Goal: Task Accomplishment & Management: Use online tool/utility

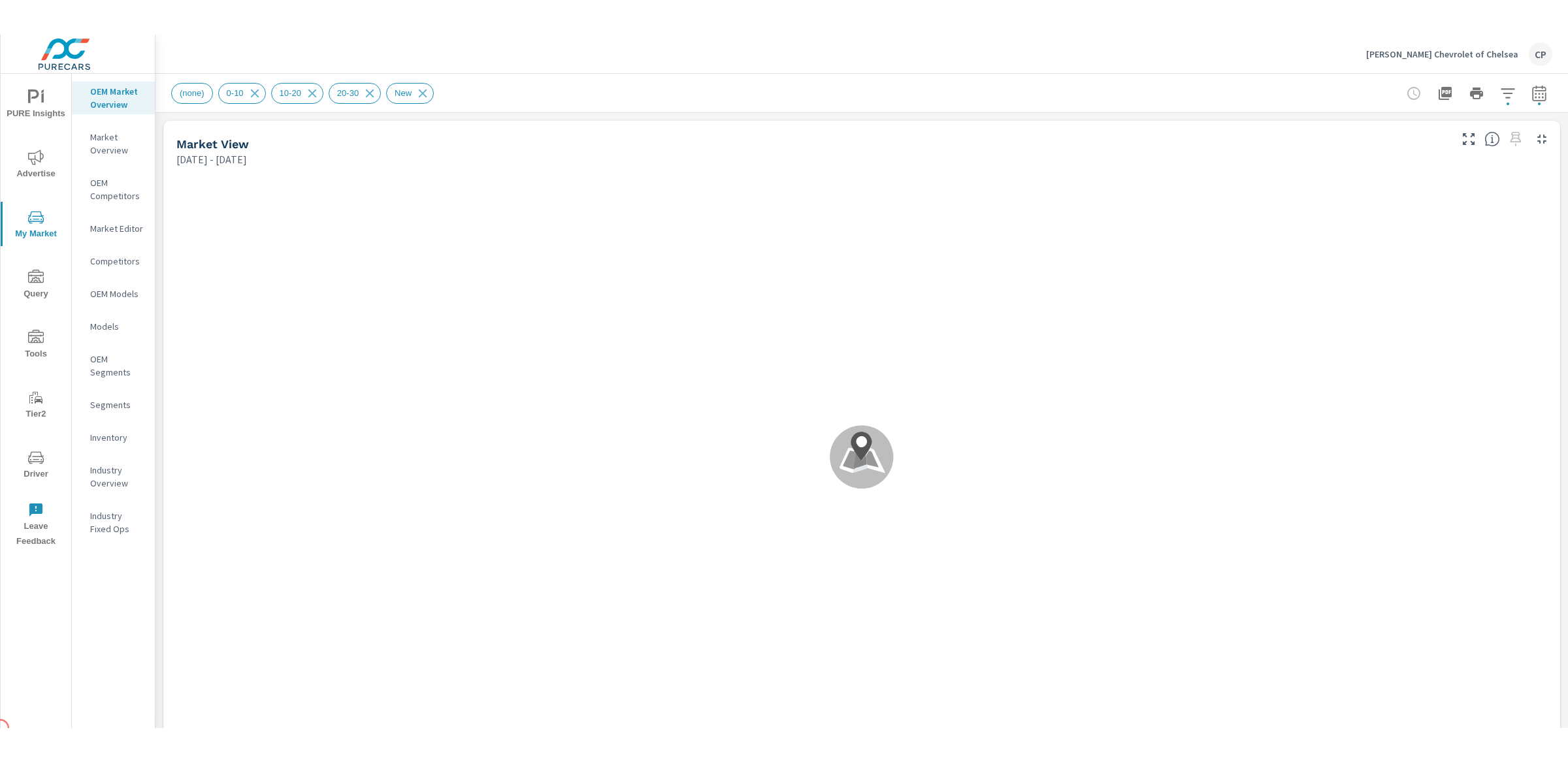
scroll to position [1, 0]
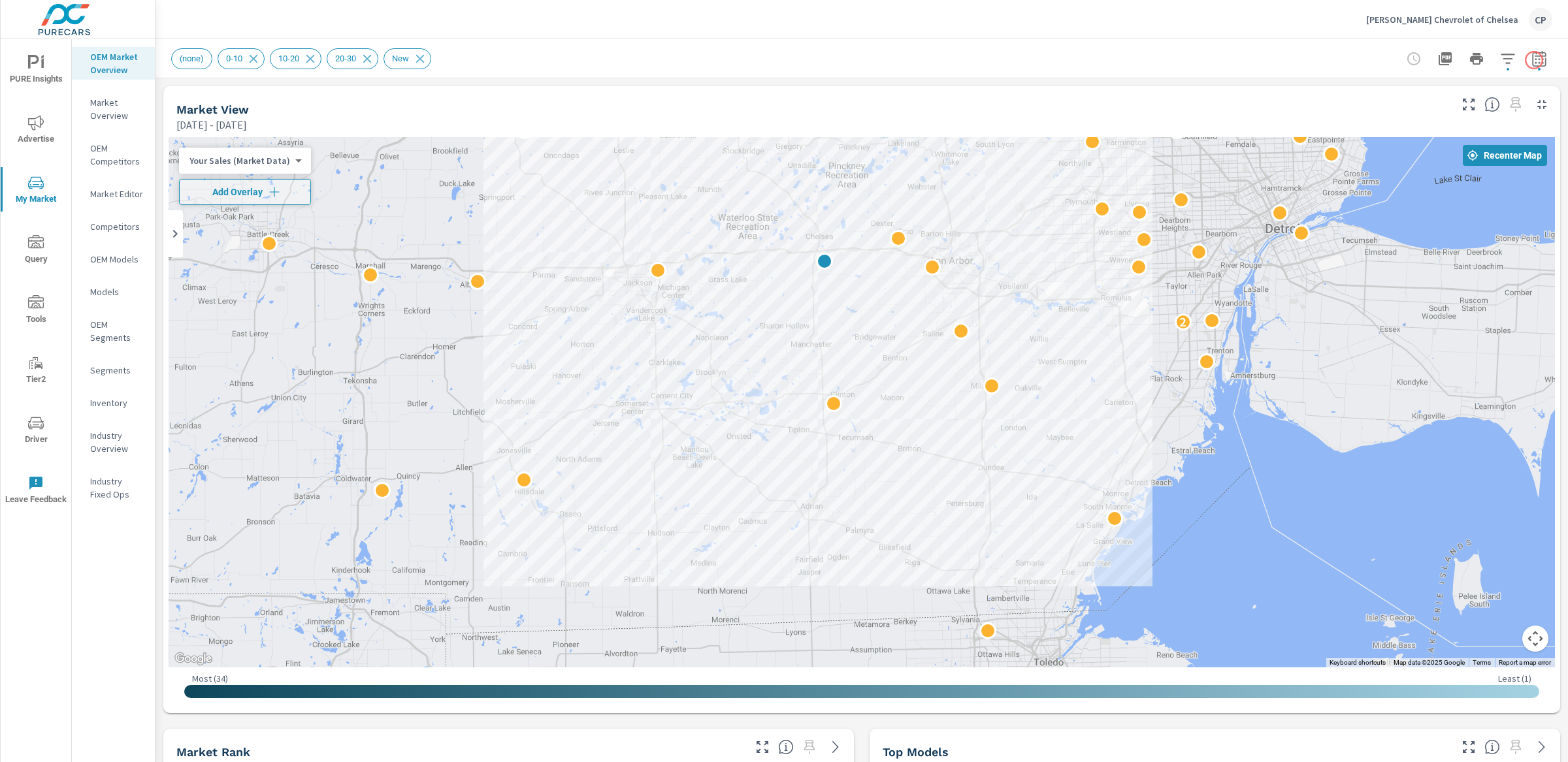
click at [1531, 64] on icon "button" at bounding box center [1539, 59] width 15 height 15
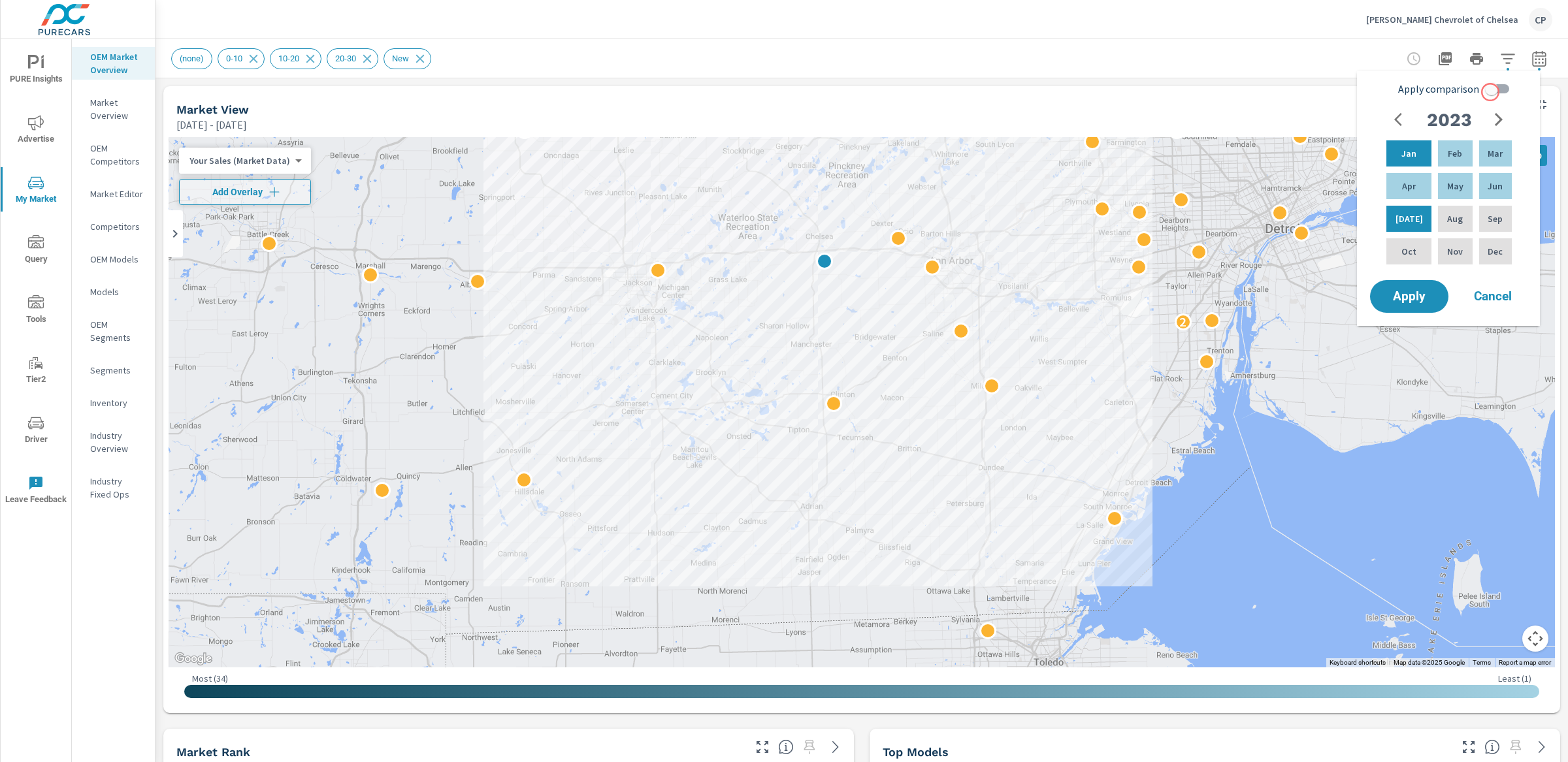
click at [1491, 92] on input "Apply comparison" at bounding box center [1491, 89] width 74 height 25
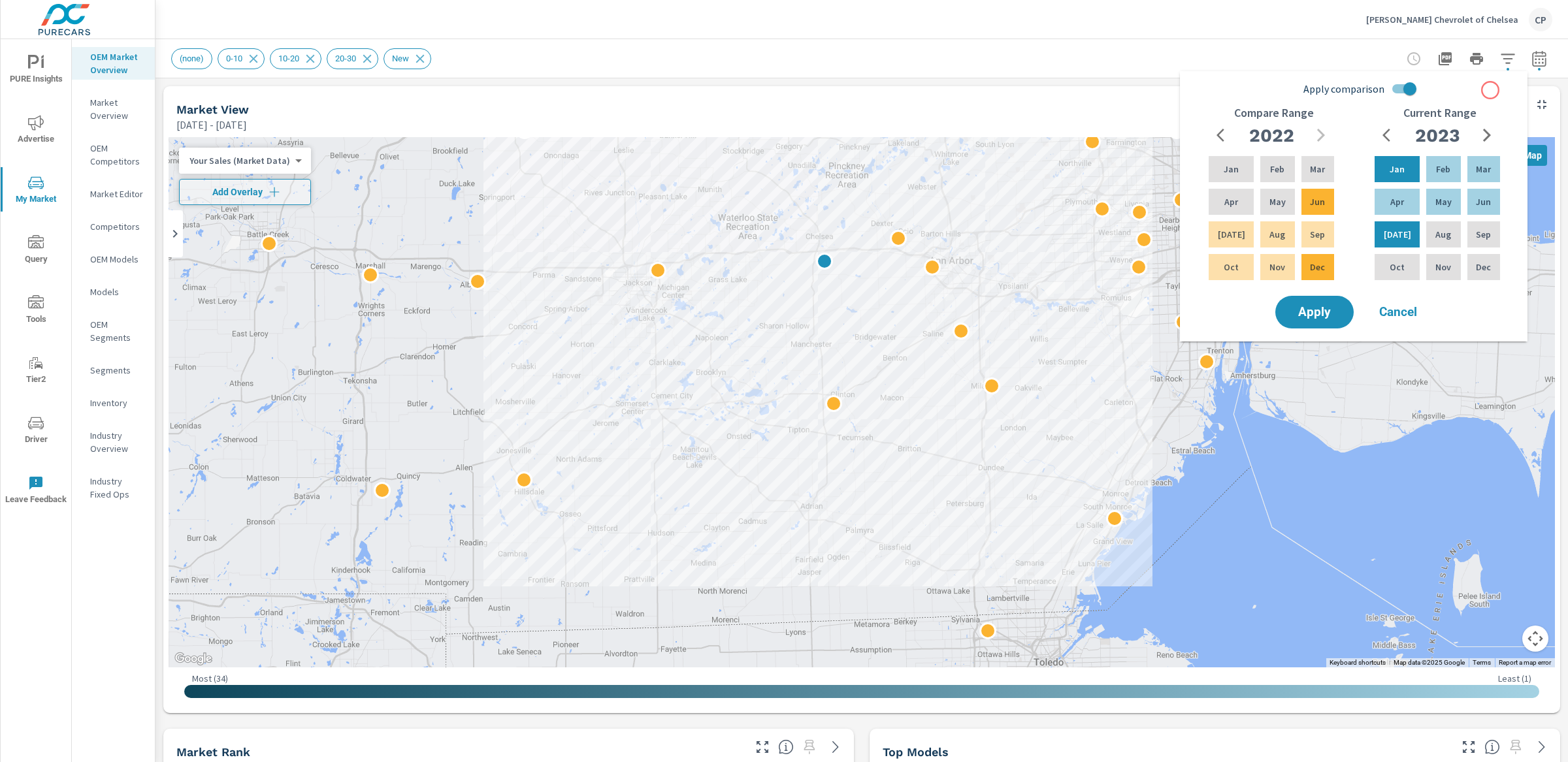
click at [1491, 90] on div "Apply comparison Compare Range [DATE] Feb Mar Apr May Jun [DATE] Aug Sep Oct No…" at bounding box center [1356, 185] width 332 height 217
click at [1399, 90] on input "Apply comparison" at bounding box center [1409, 89] width 74 height 25
checkbox input "false"
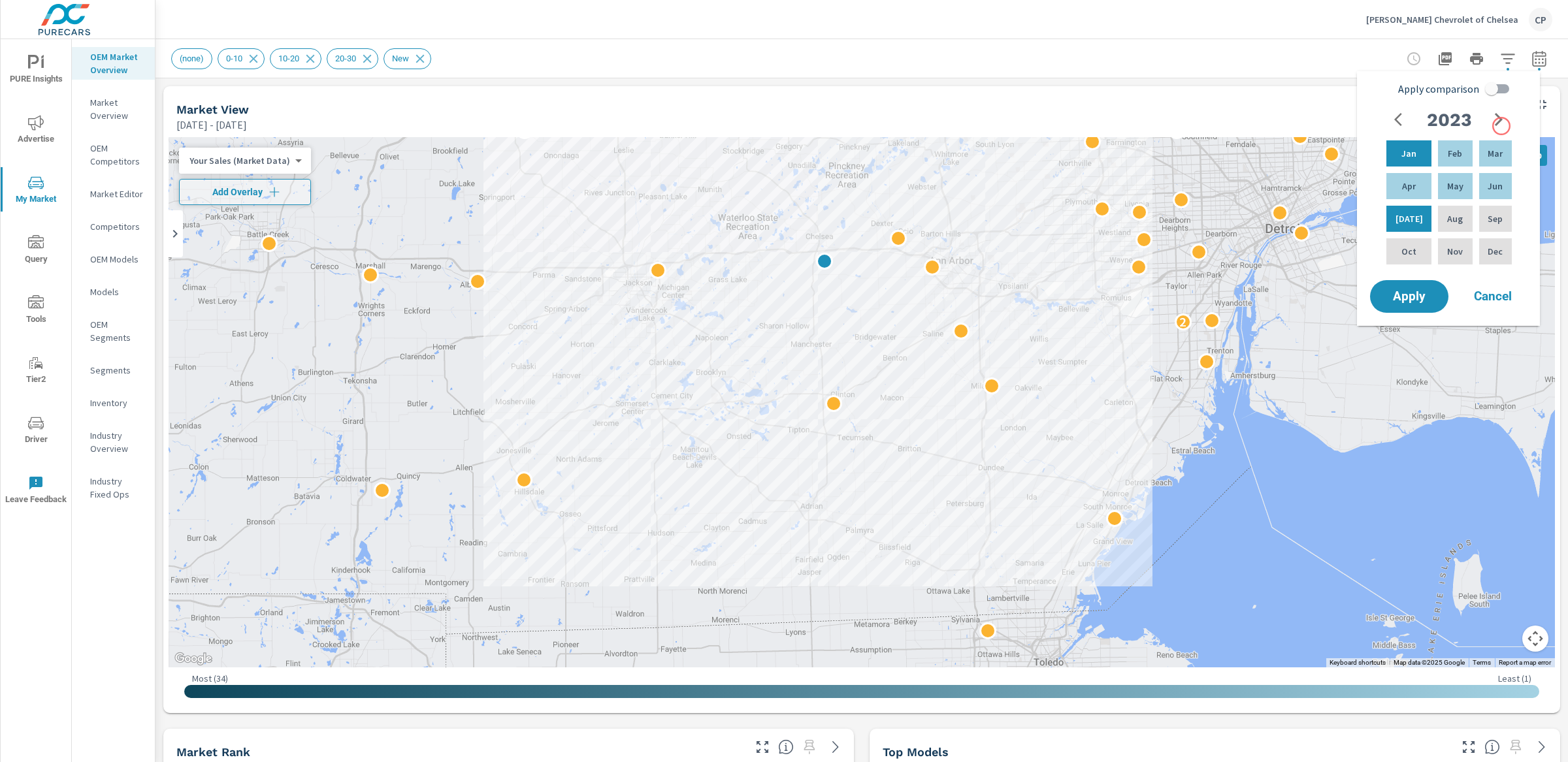
click at [1499, 113] on icon "button" at bounding box center [1498, 119] width 15 height 15
click at [1411, 218] on div "[DATE]" at bounding box center [1409, 218] width 51 height 31
click at [1442, 160] on div "Feb" at bounding box center [1455, 153] width 39 height 31
click at [1392, 316] on div "Apply comparison [DATE] Feb Mar Apr May Jun [DATE] Aug Sep Oct Nov Dec Apply Ca…" at bounding box center [1449, 198] width 183 height 255
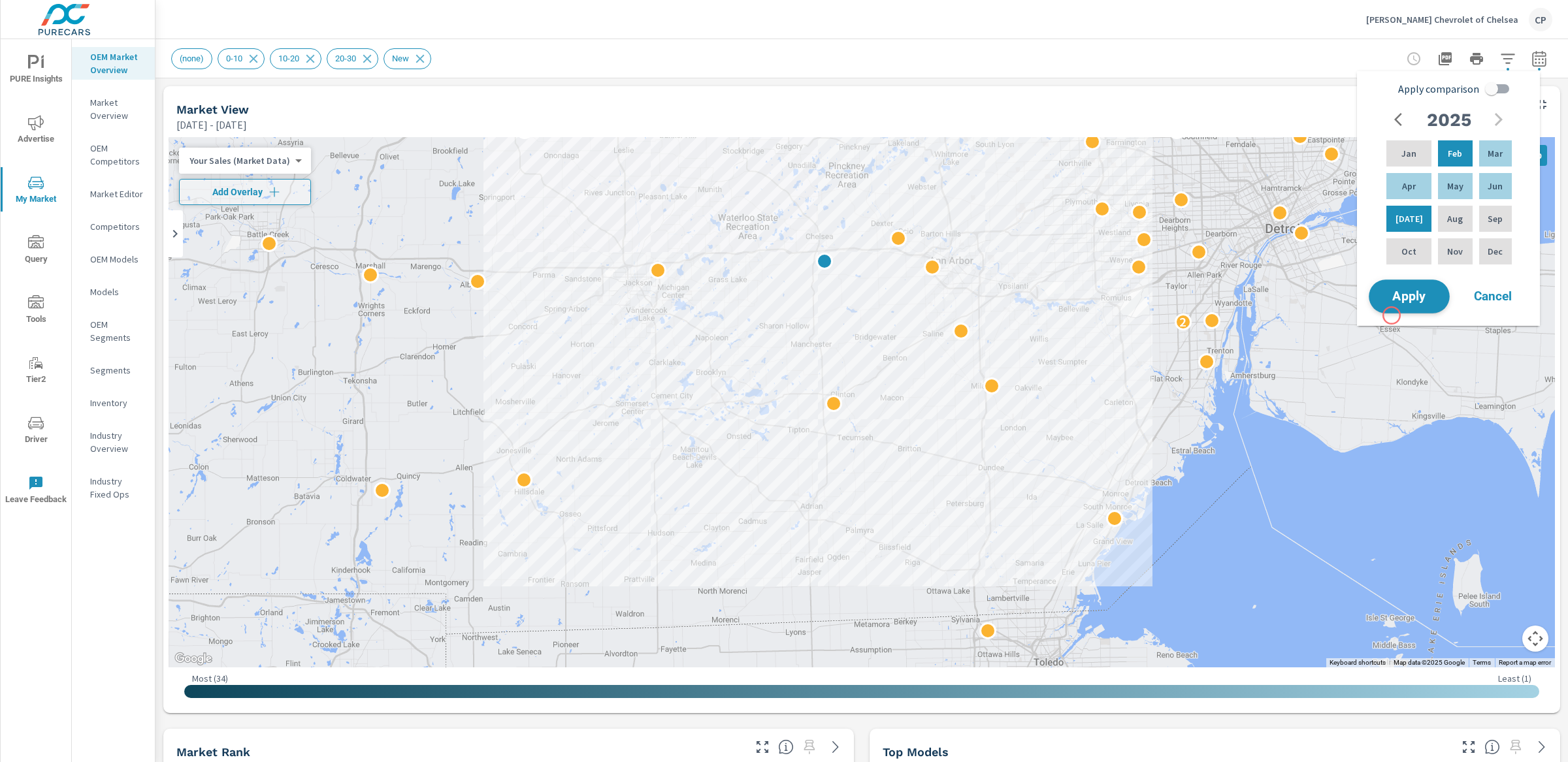
click at [1392, 299] on span "Apply" at bounding box center [1409, 297] width 54 height 12
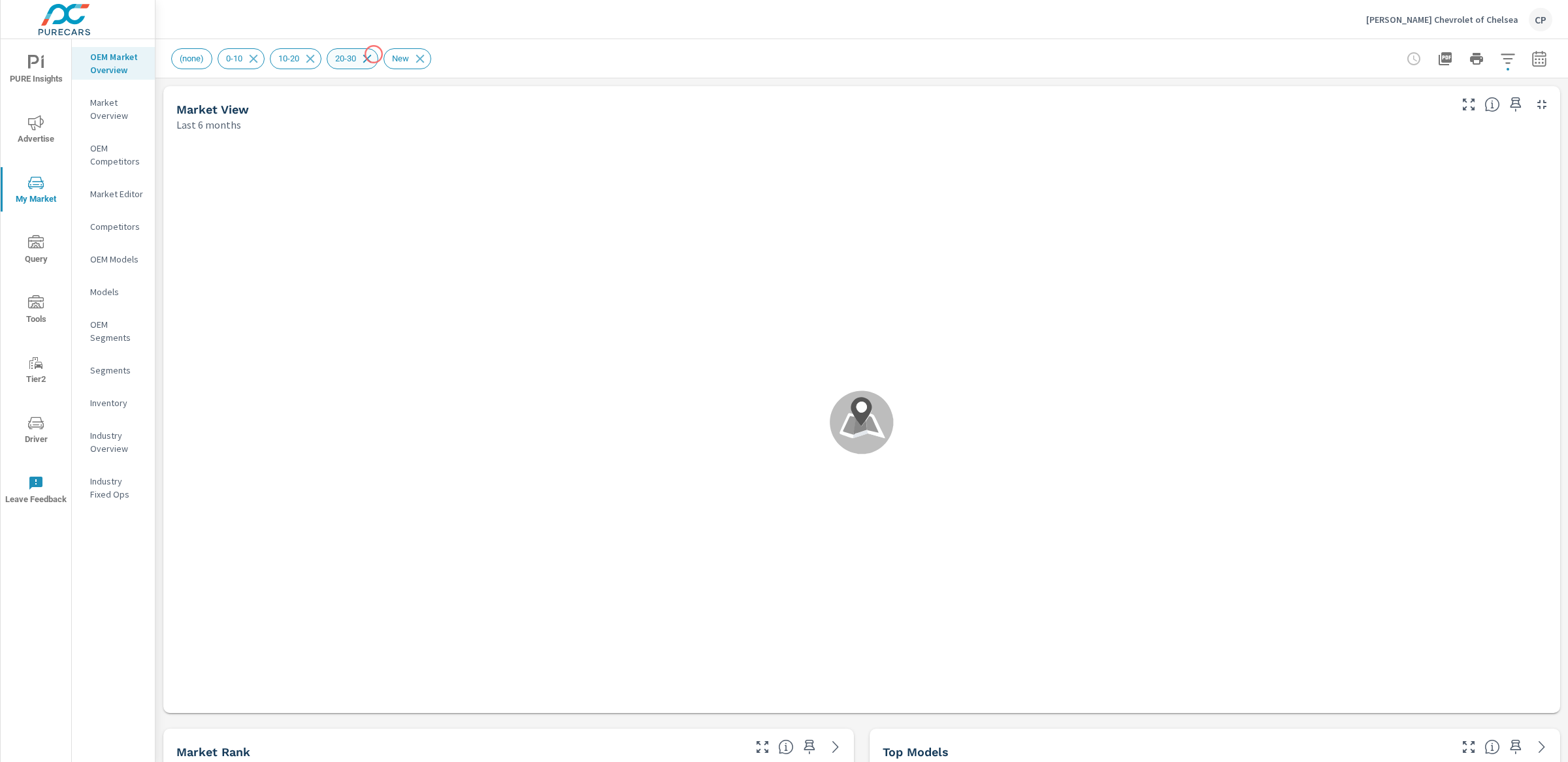
click at [374, 54] on icon at bounding box center [367, 58] width 15 height 15
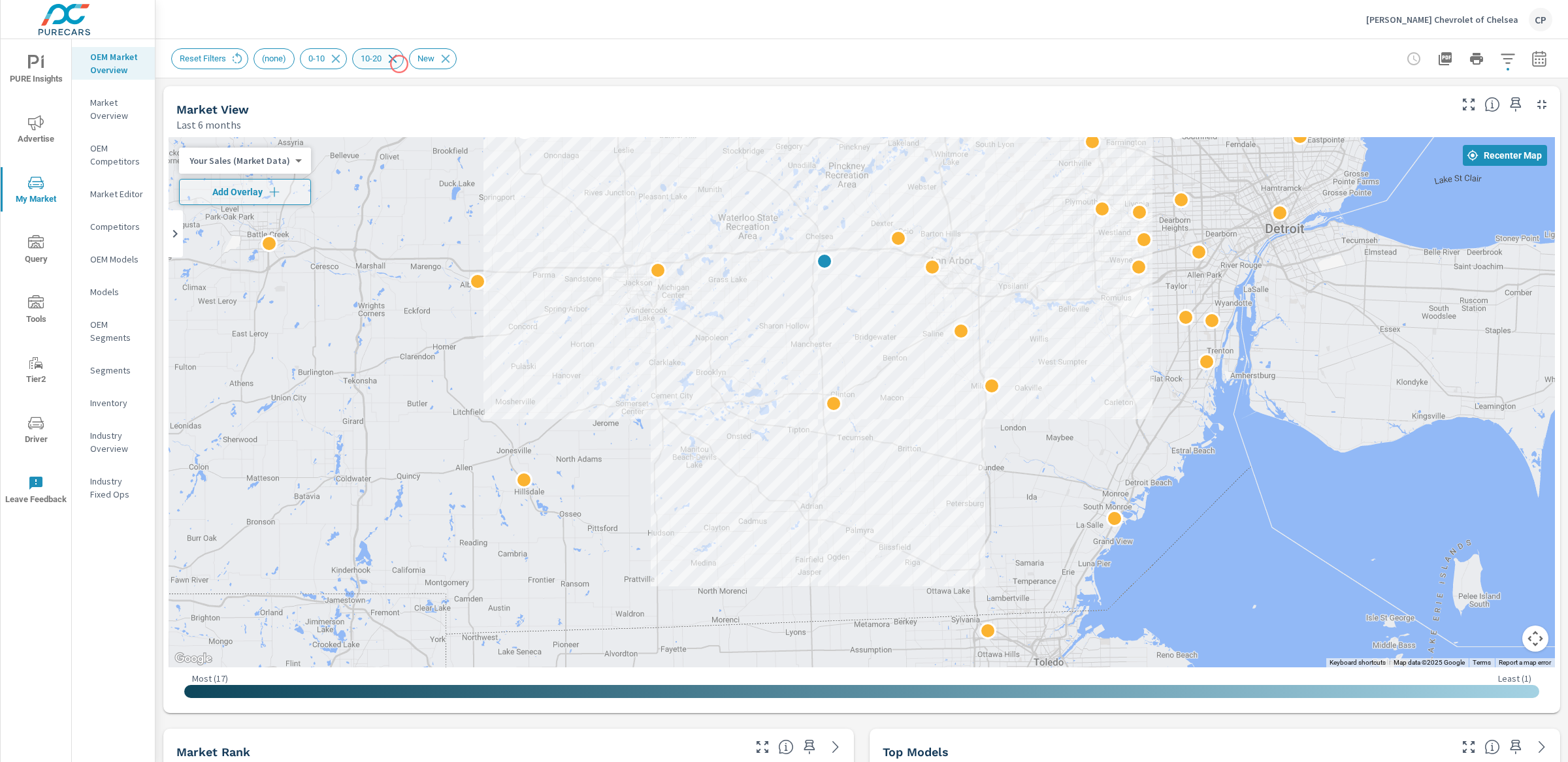
click at [396, 64] on icon at bounding box center [392, 58] width 15 height 15
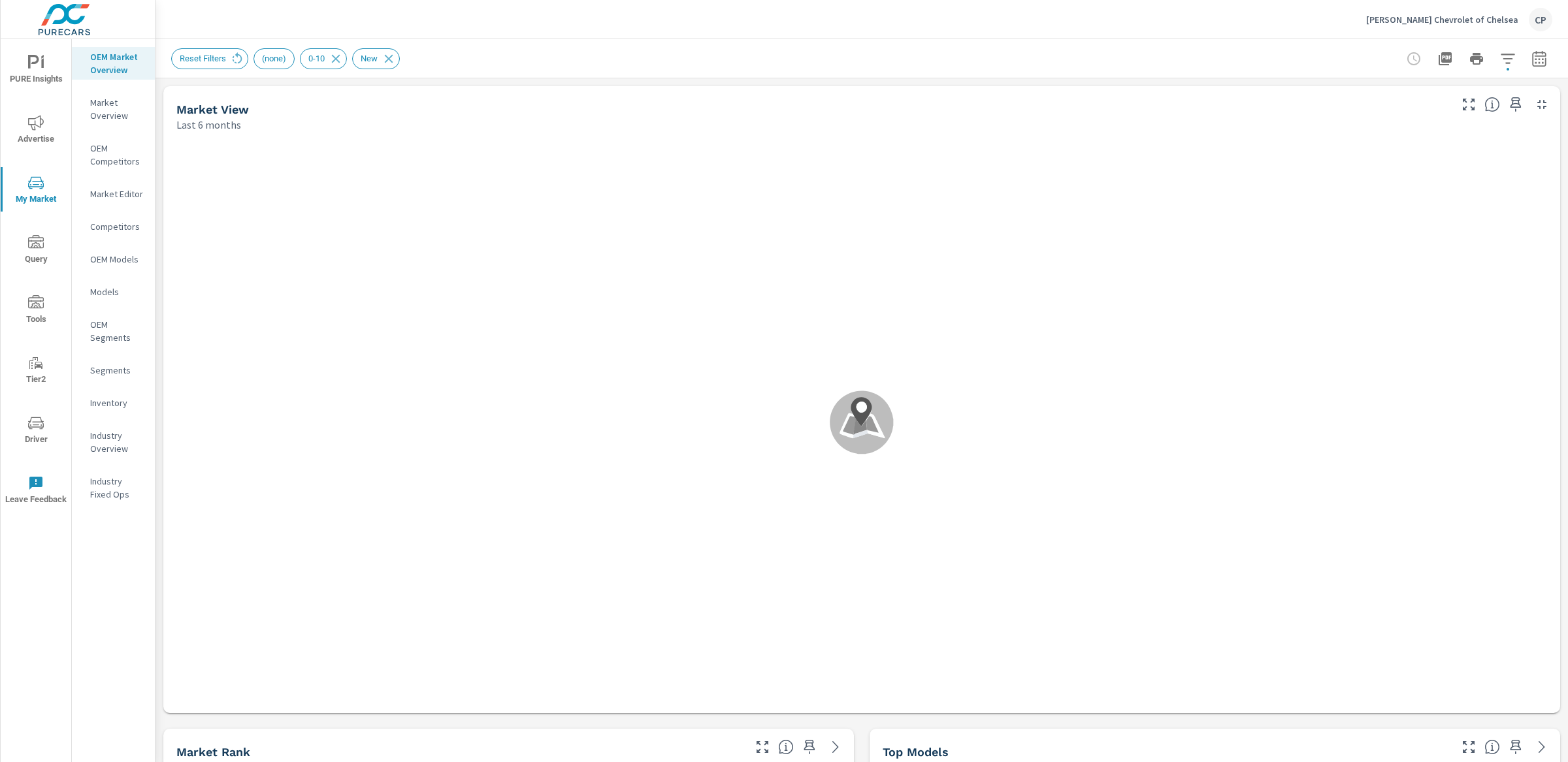
scroll to position [1, 0]
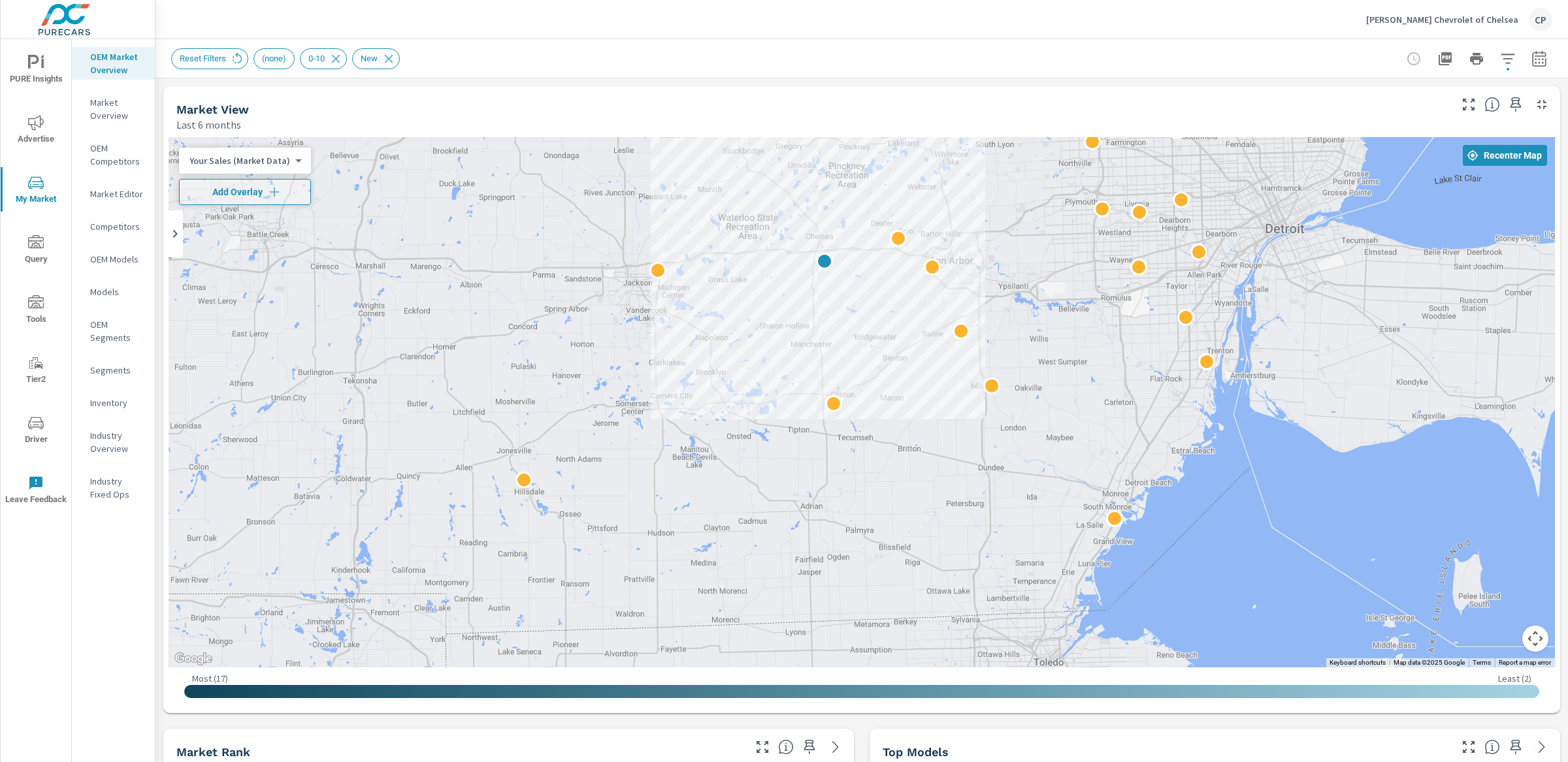
click at [1504, 57] on button "button" at bounding box center [1507, 59] width 26 height 26
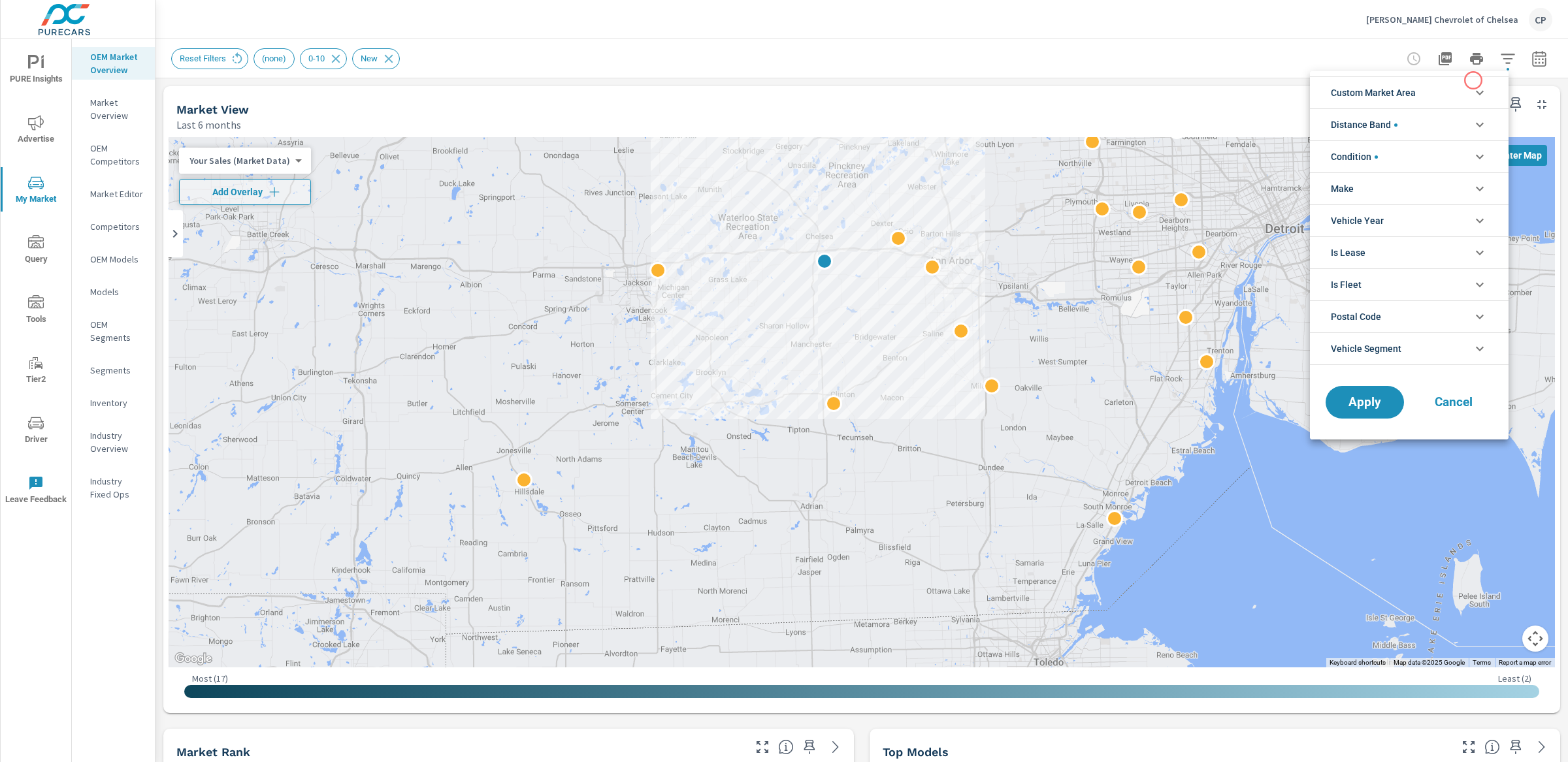
click at [1464, 87] on li "Custom Market Area" at bounding box center [1409, 93] width 198 height 32
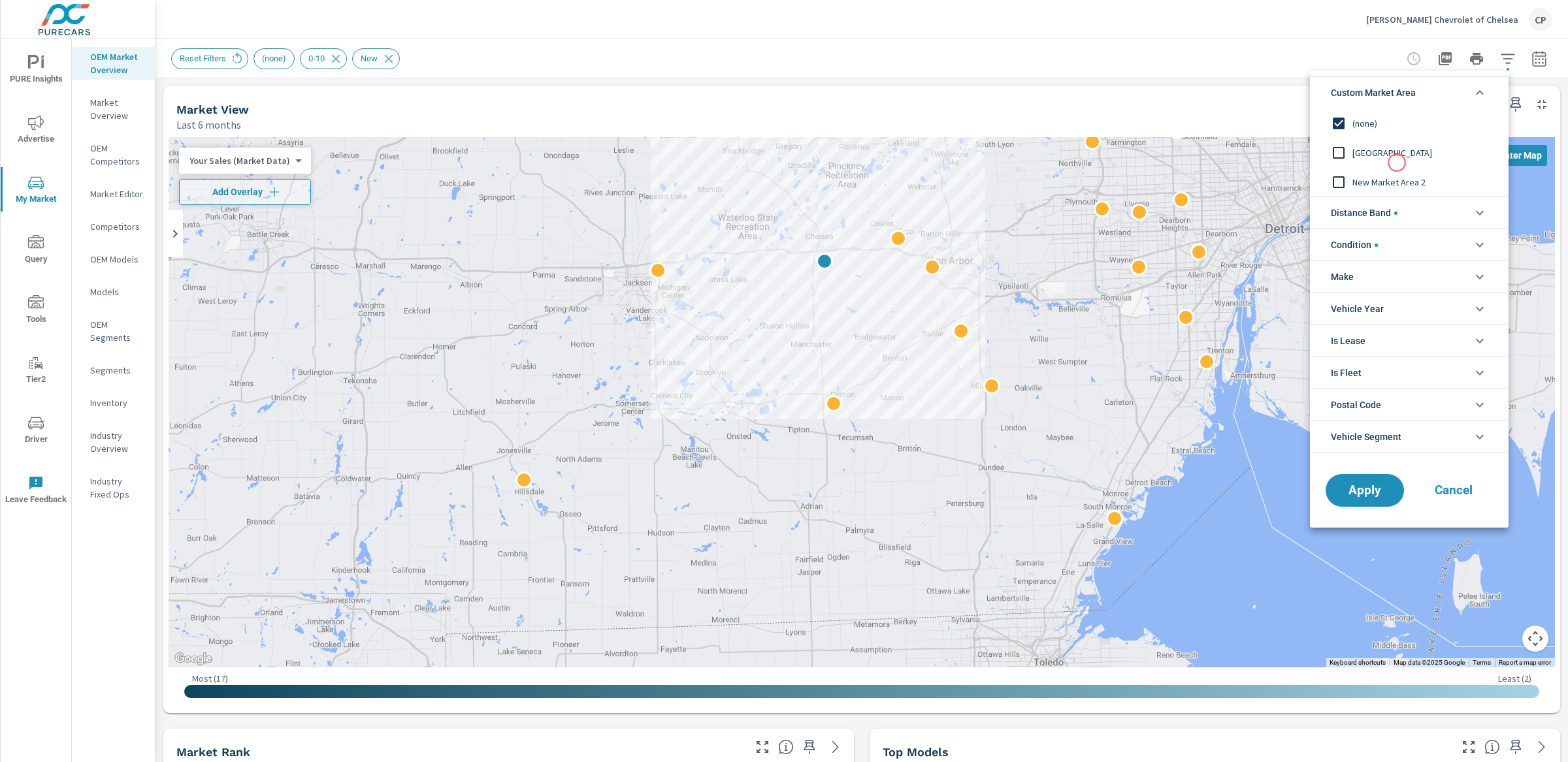
click at [1397, 161] on div "[GEOGRAPHIC_DATA]" at bounding box center [1408, 152] width 196 height 29
click at [1391, 506] on button "Apply" at bounding box center [1365, 490] width 81 height 34
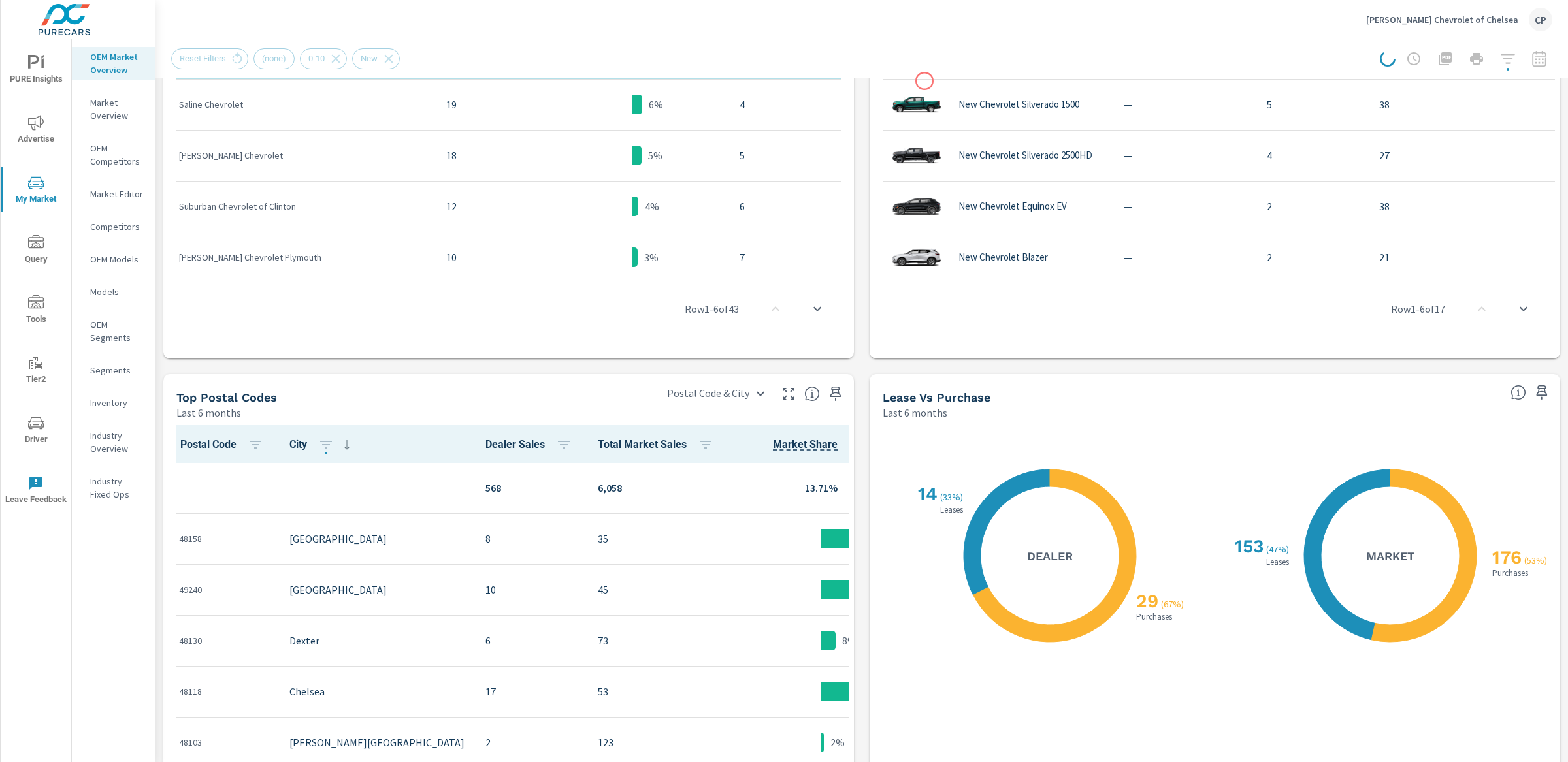
scroll to position [913, 0]
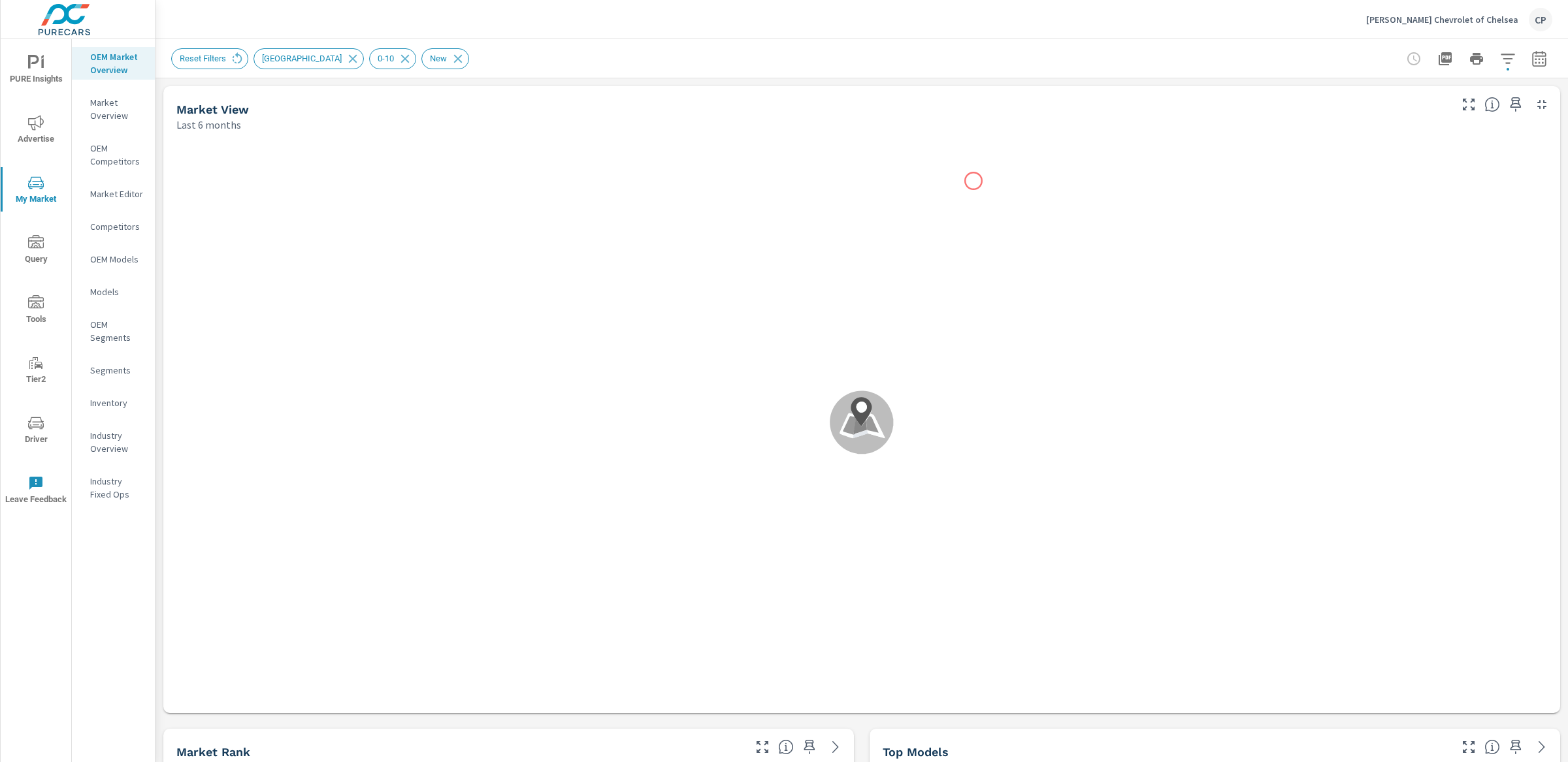
scroll to position [1, 0]
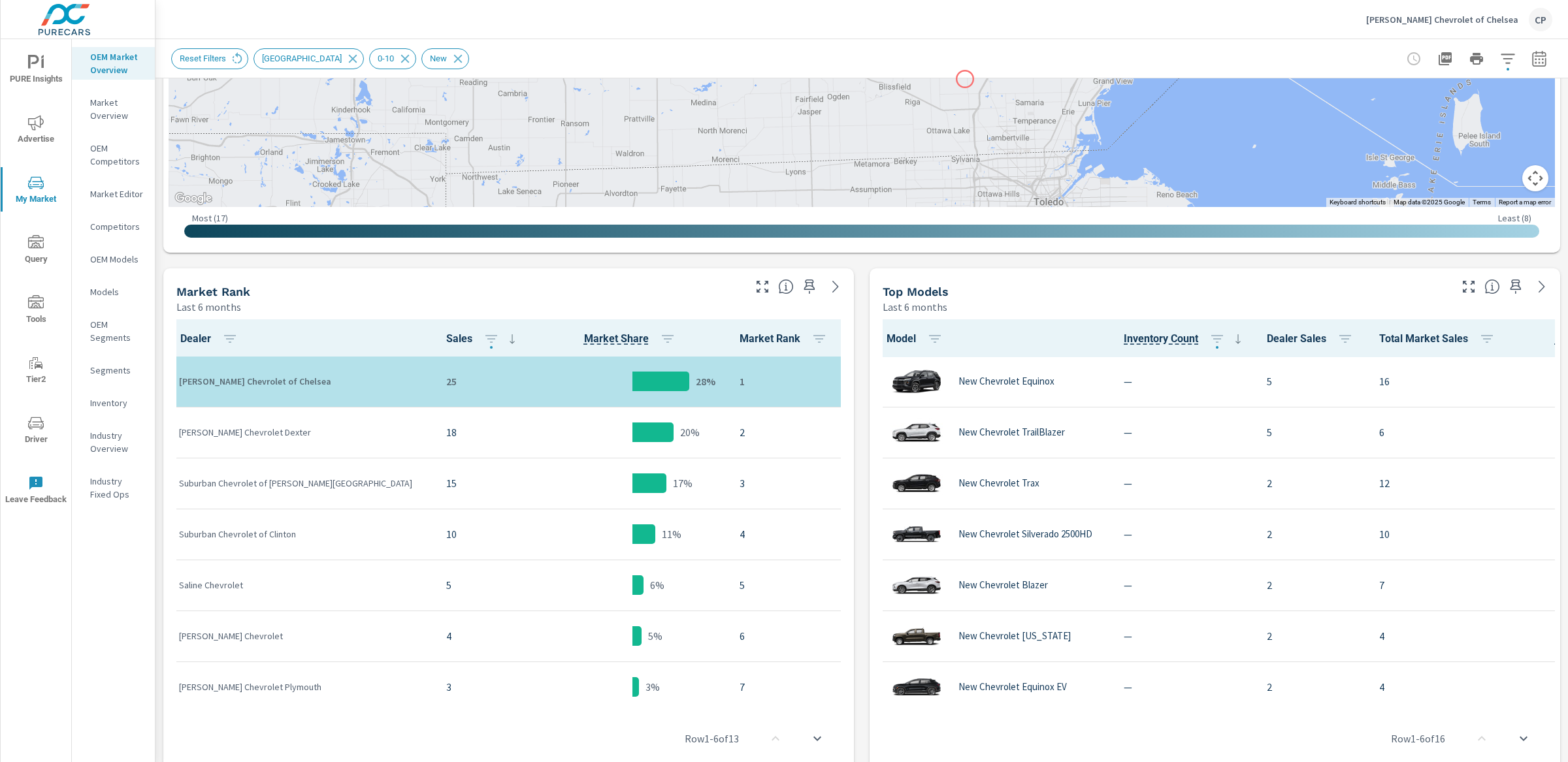
scroll to position [523, 0]
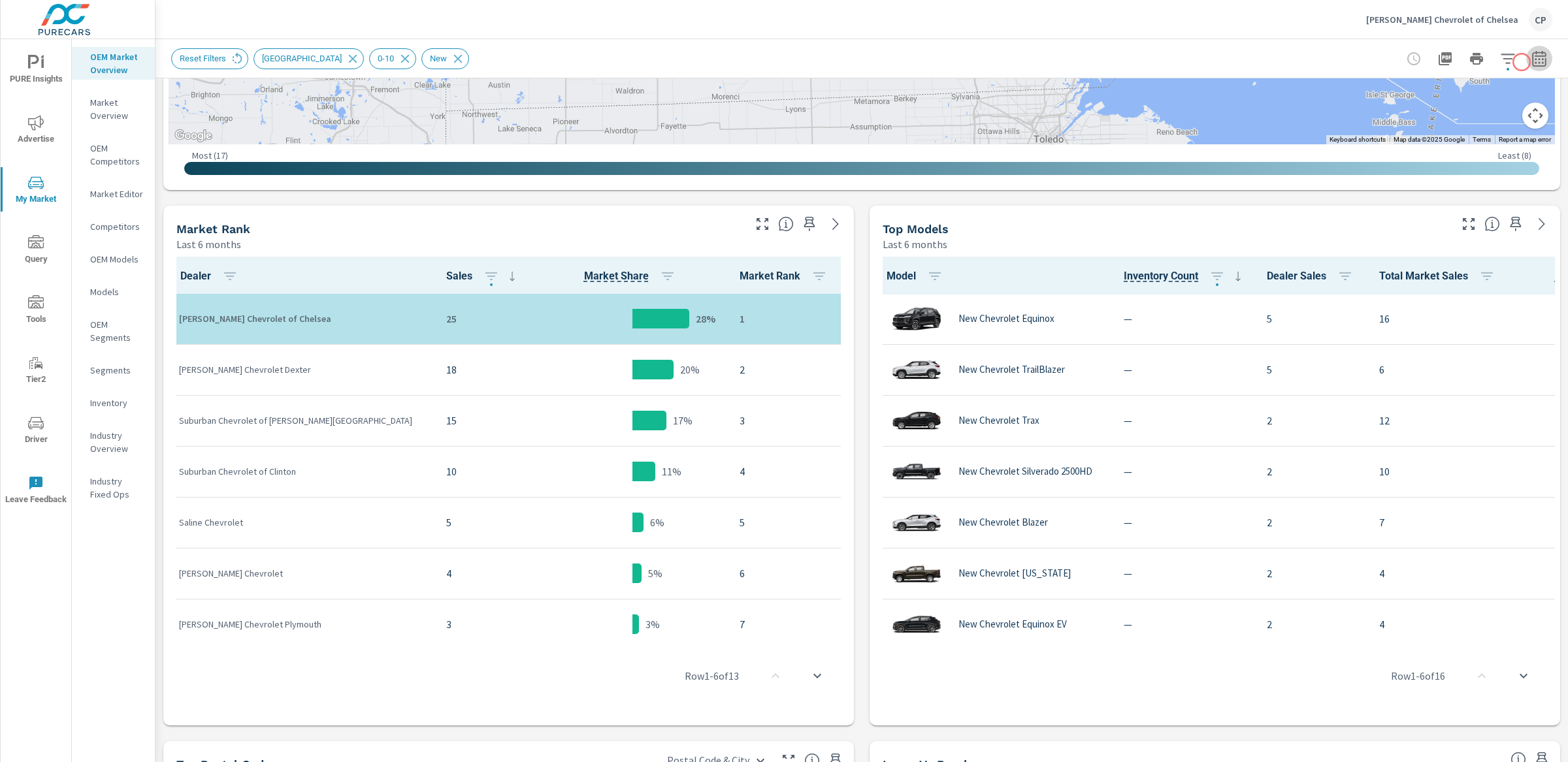
click at [1531, 62] on icon "button" at bounding box center [1539, 59] width 15 height 15
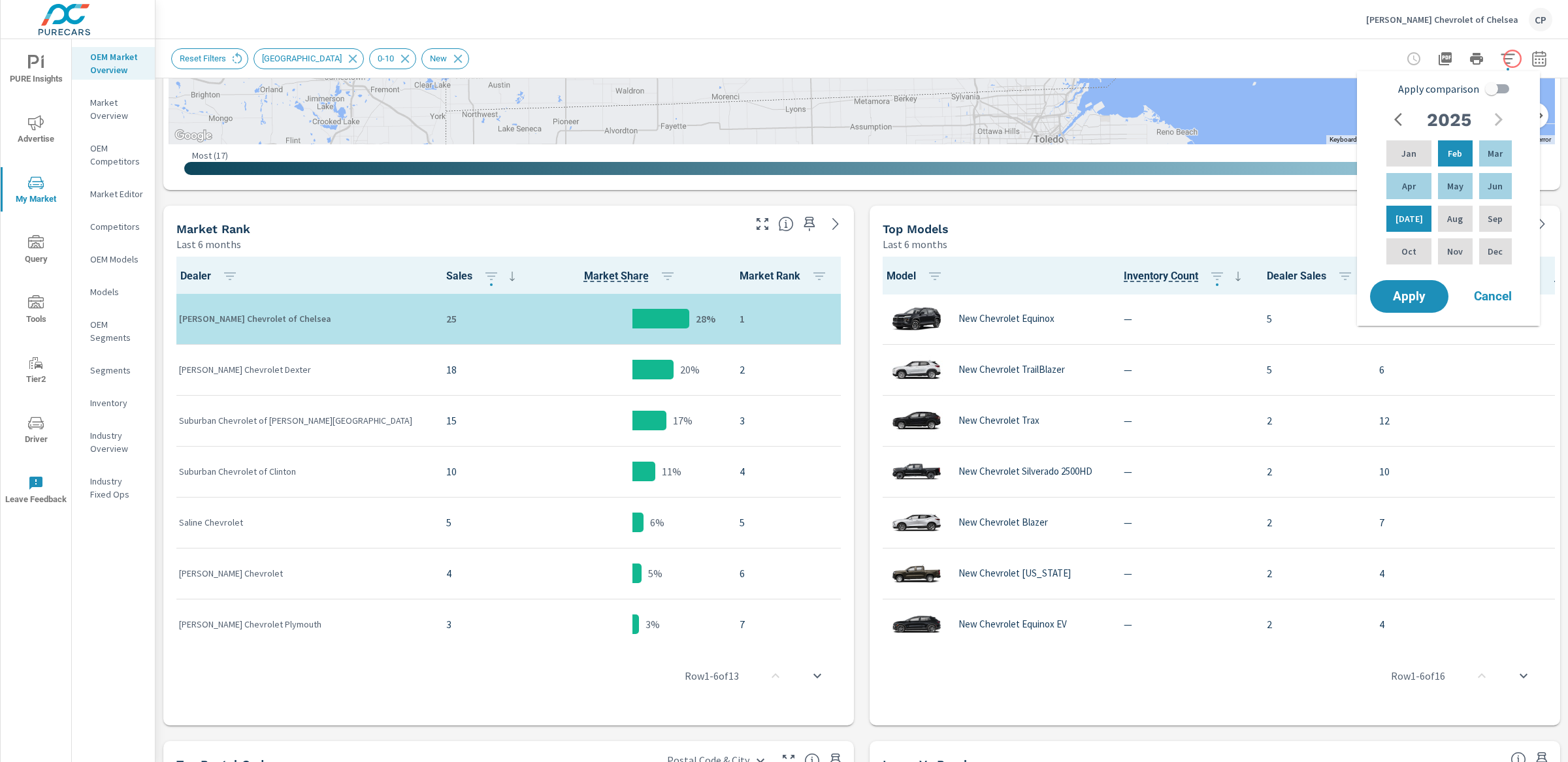
click at [1501, 54] on icon "button" at bounding box center [1507, 58] width 14 height 10
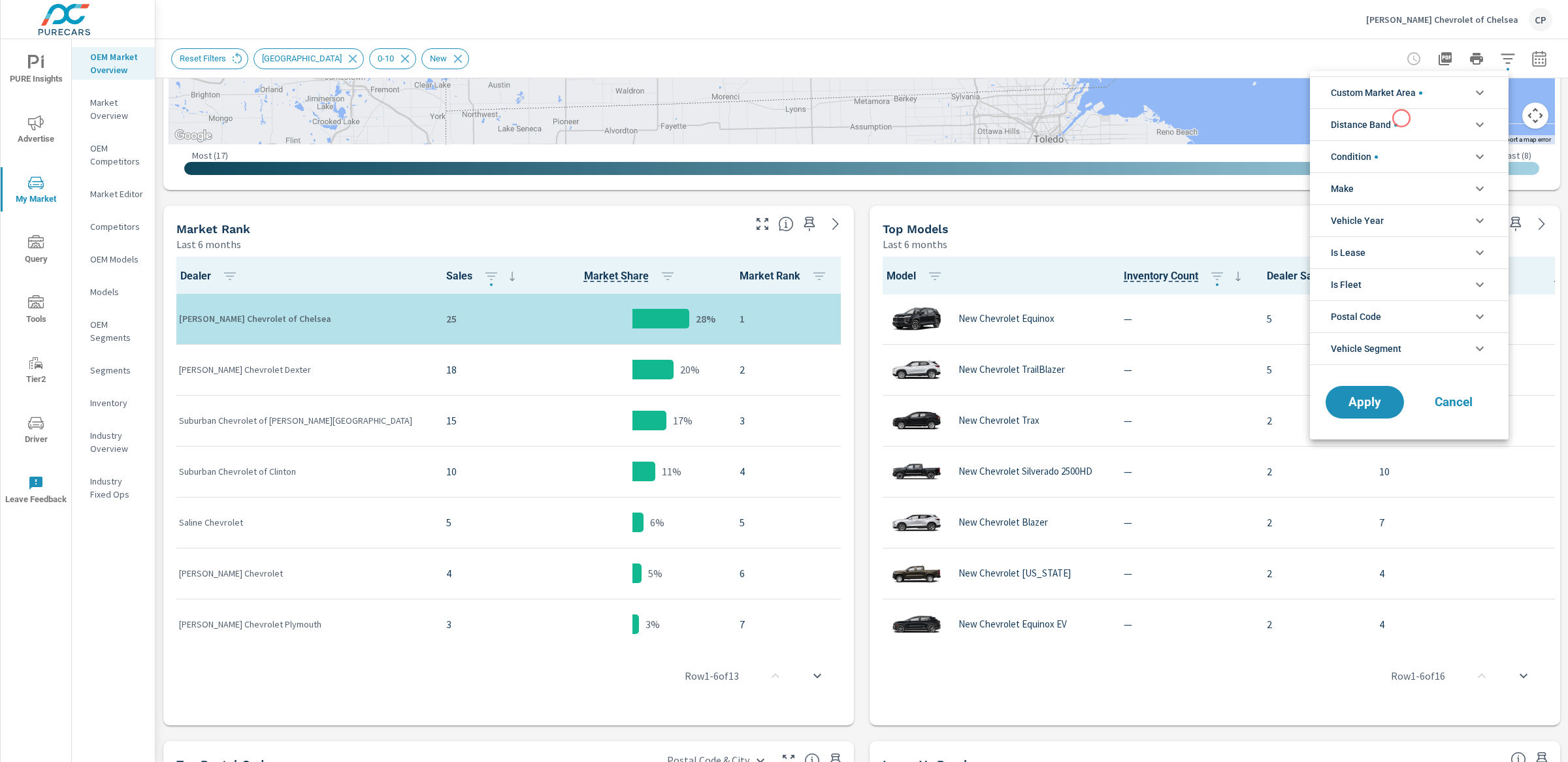
click at [1402, 118] on li "Distance Band" at bounding box center [1409, 125] width 198 height 32
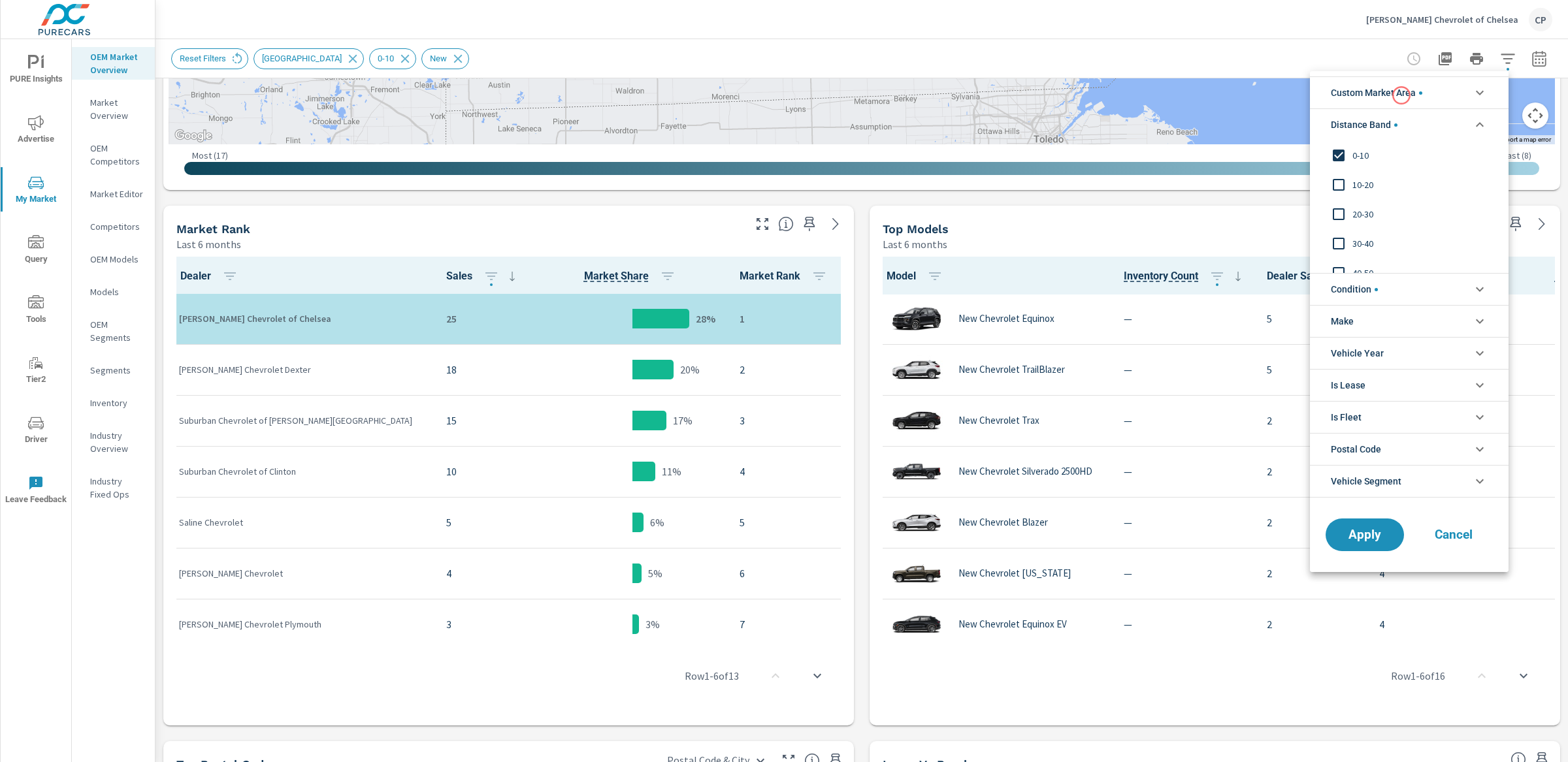
click at [1402, 87] on span "Custom Market Area" at bounding box center [1376, 93] width 91 height 31
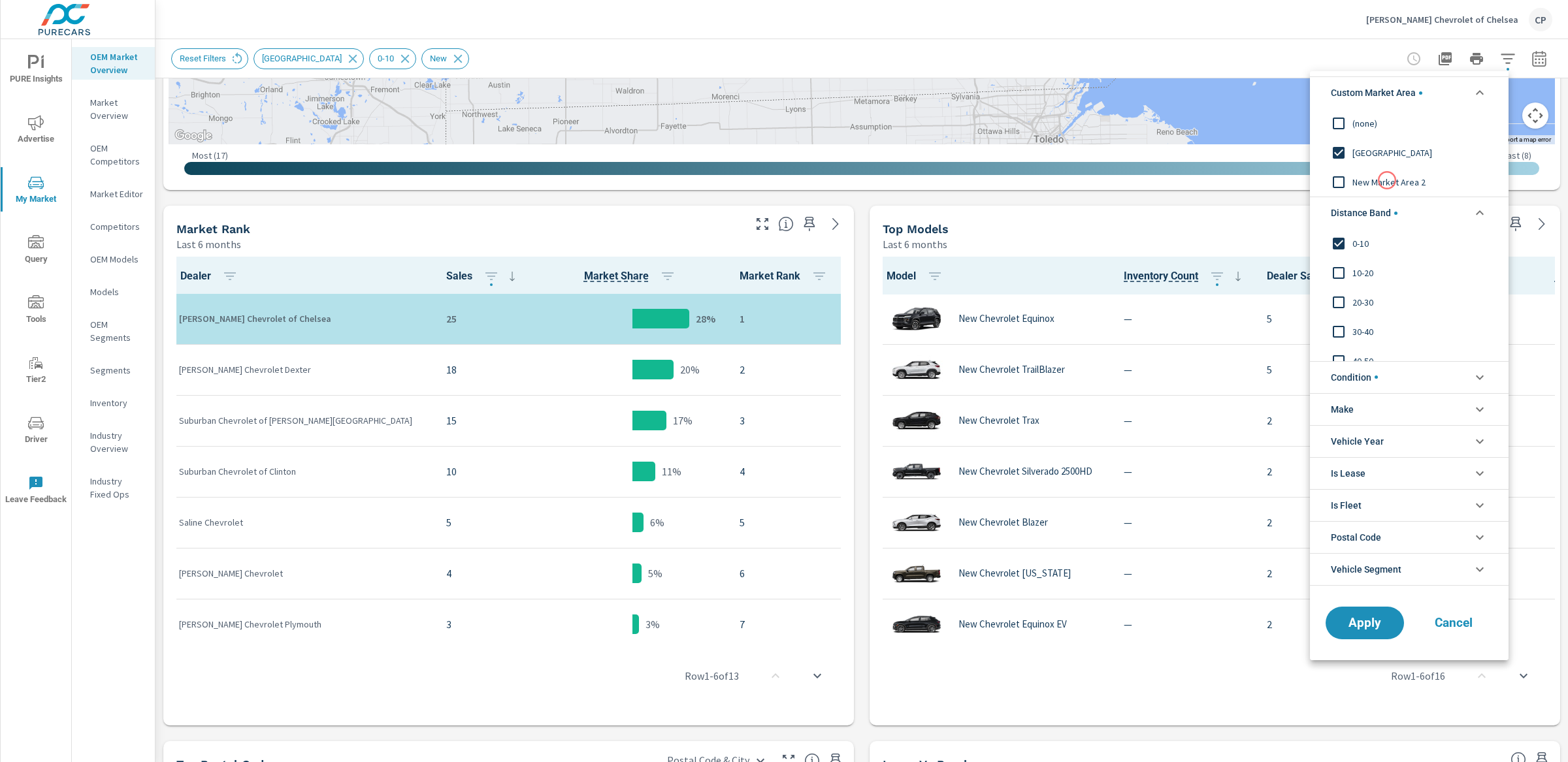
click at [1388, 185] on span "New Market Area 2" at bounding box center [1424, 182] width 143 height 15
click at [1360, 620] on span "Apply" at bounding box center [1365, 623] width 54 height 12
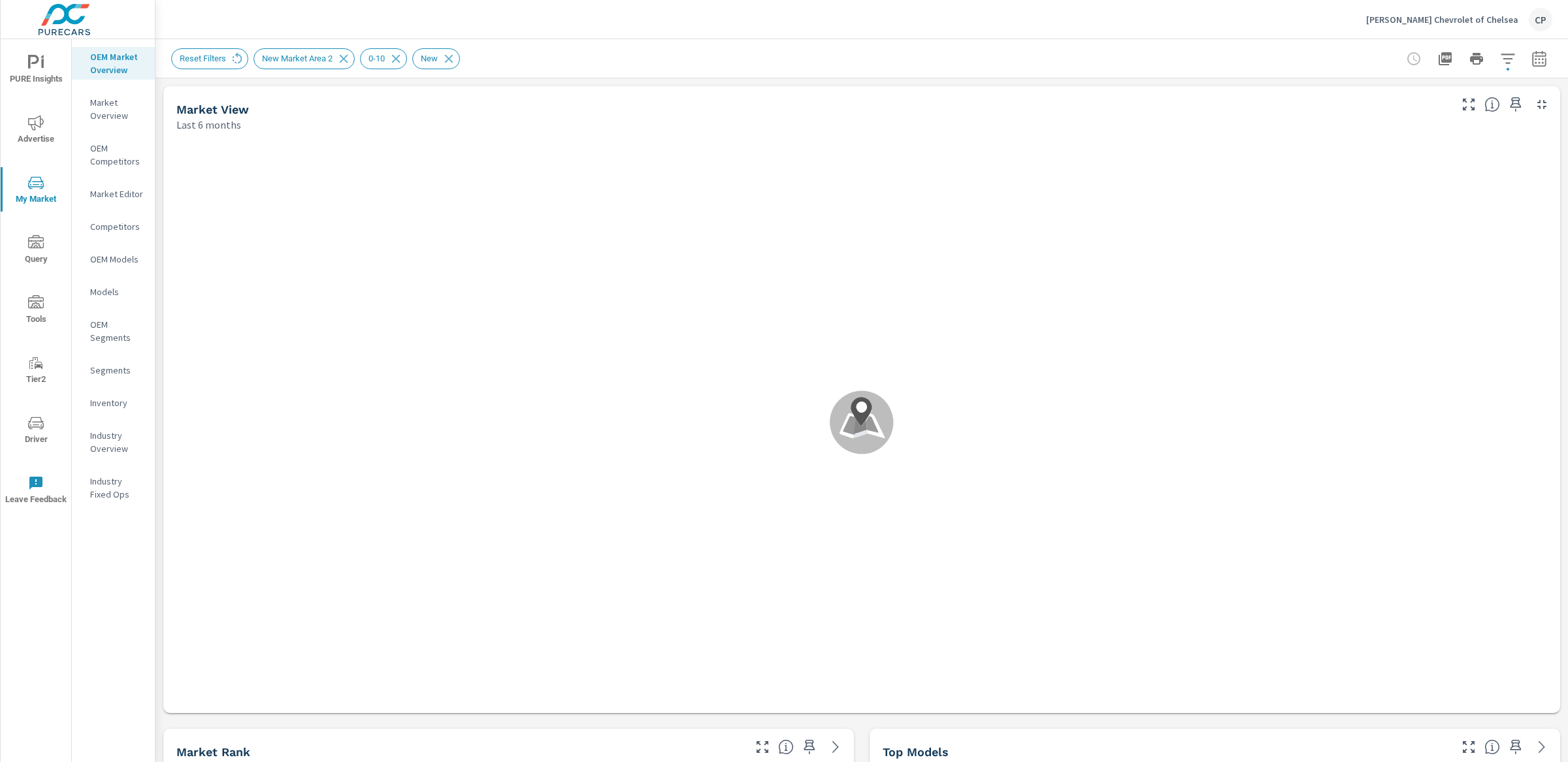
scroll to position [1, 0]
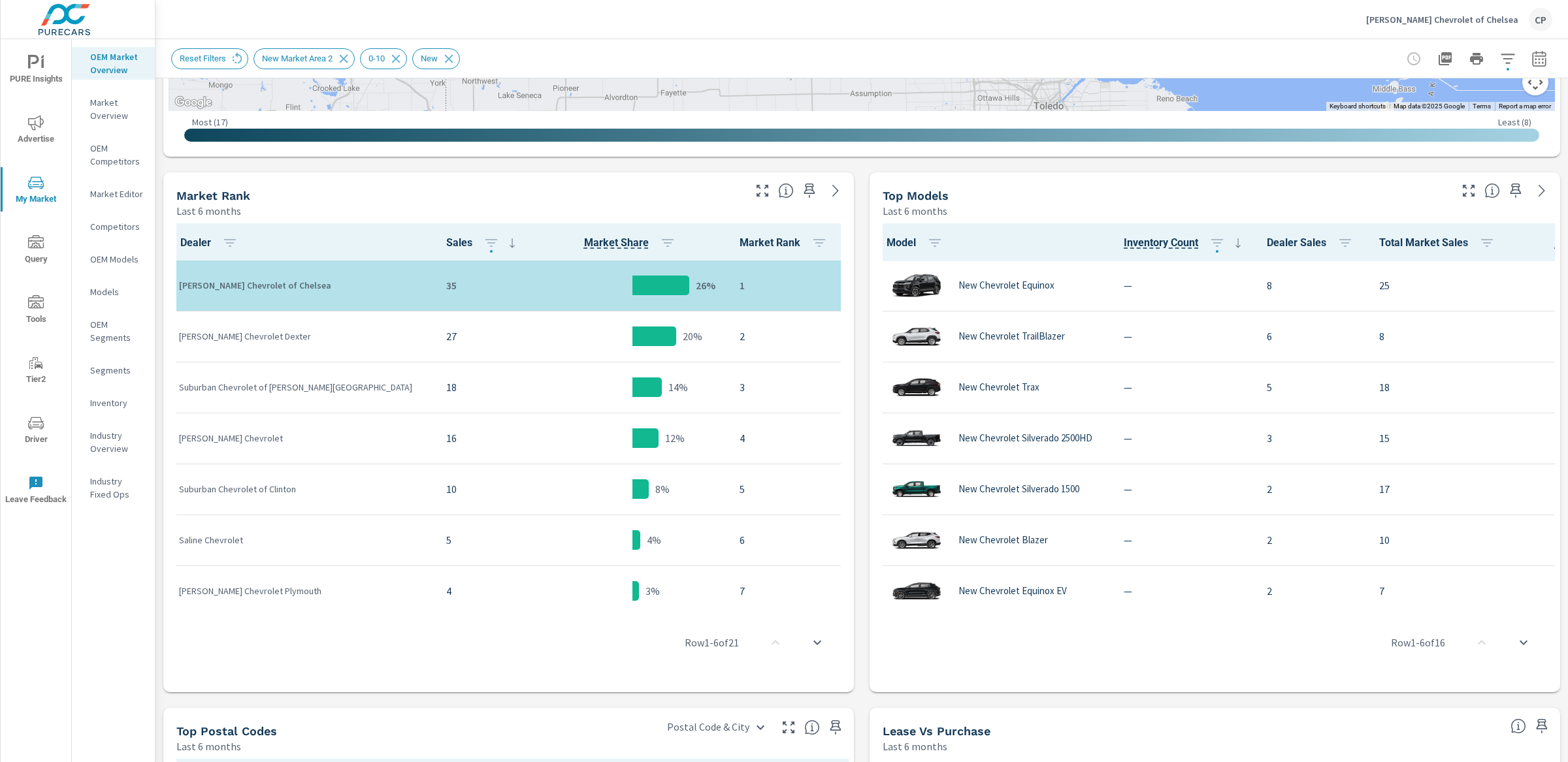
scroll to position [646, 0]
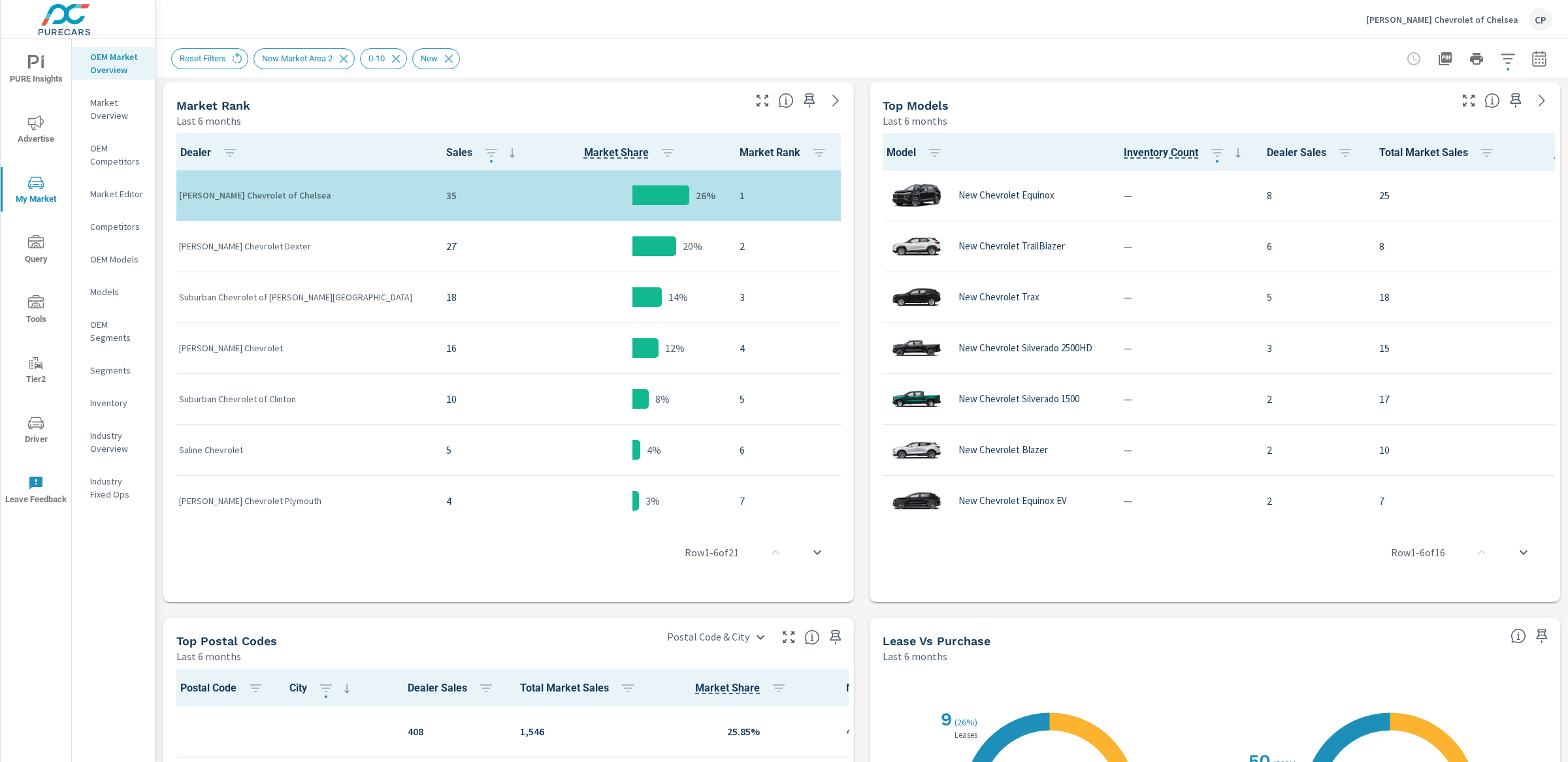
click at [1516, 67] on div at bounding box center [1477, 59] width 152 height 26
click at [1531, 64] on icon "button" at bounding box center [1539, 59] width 15 height 15
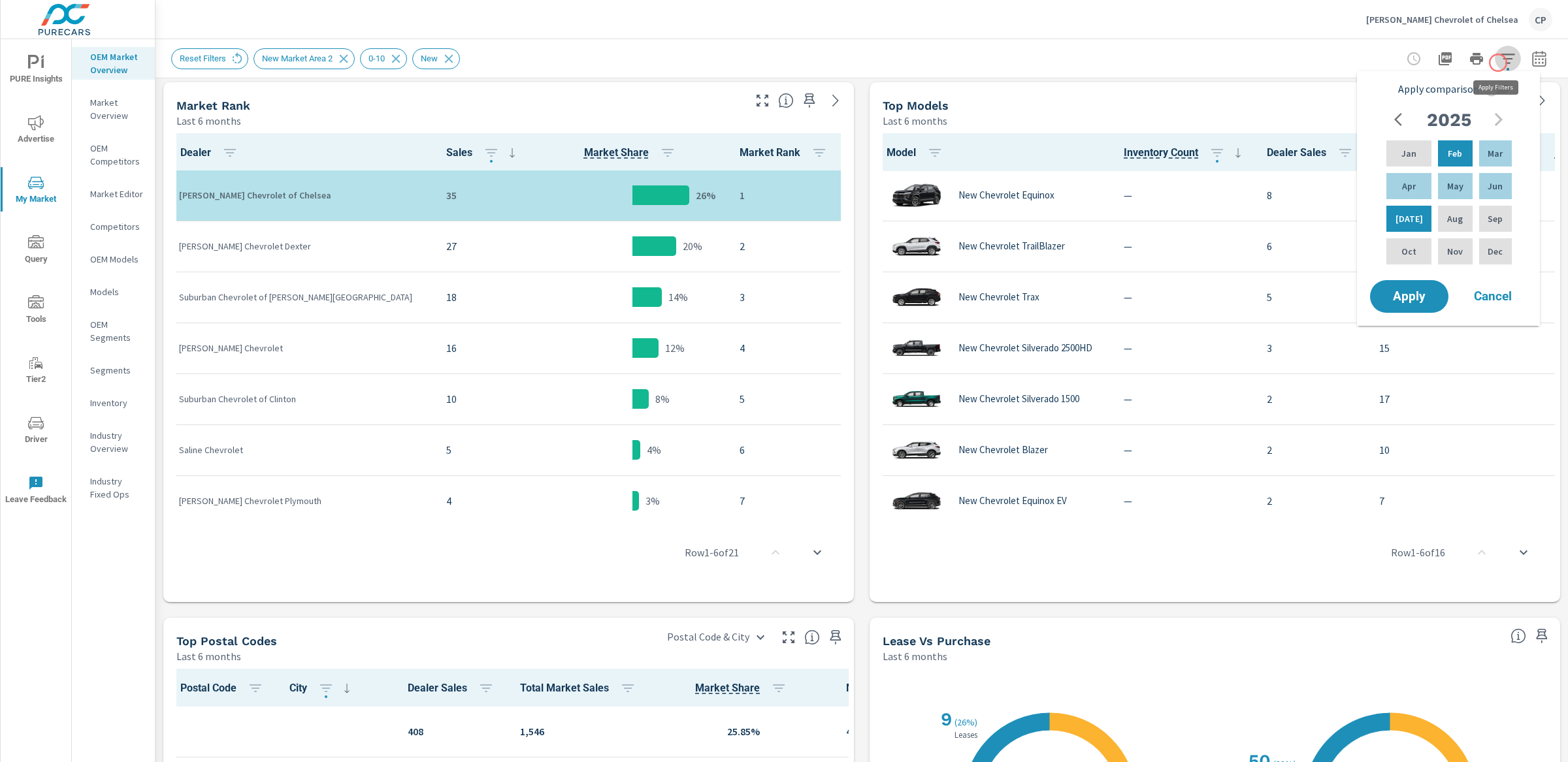
click at [1500, 63] on icon "button" at bounding box center [1507, 59] width 15 height 15
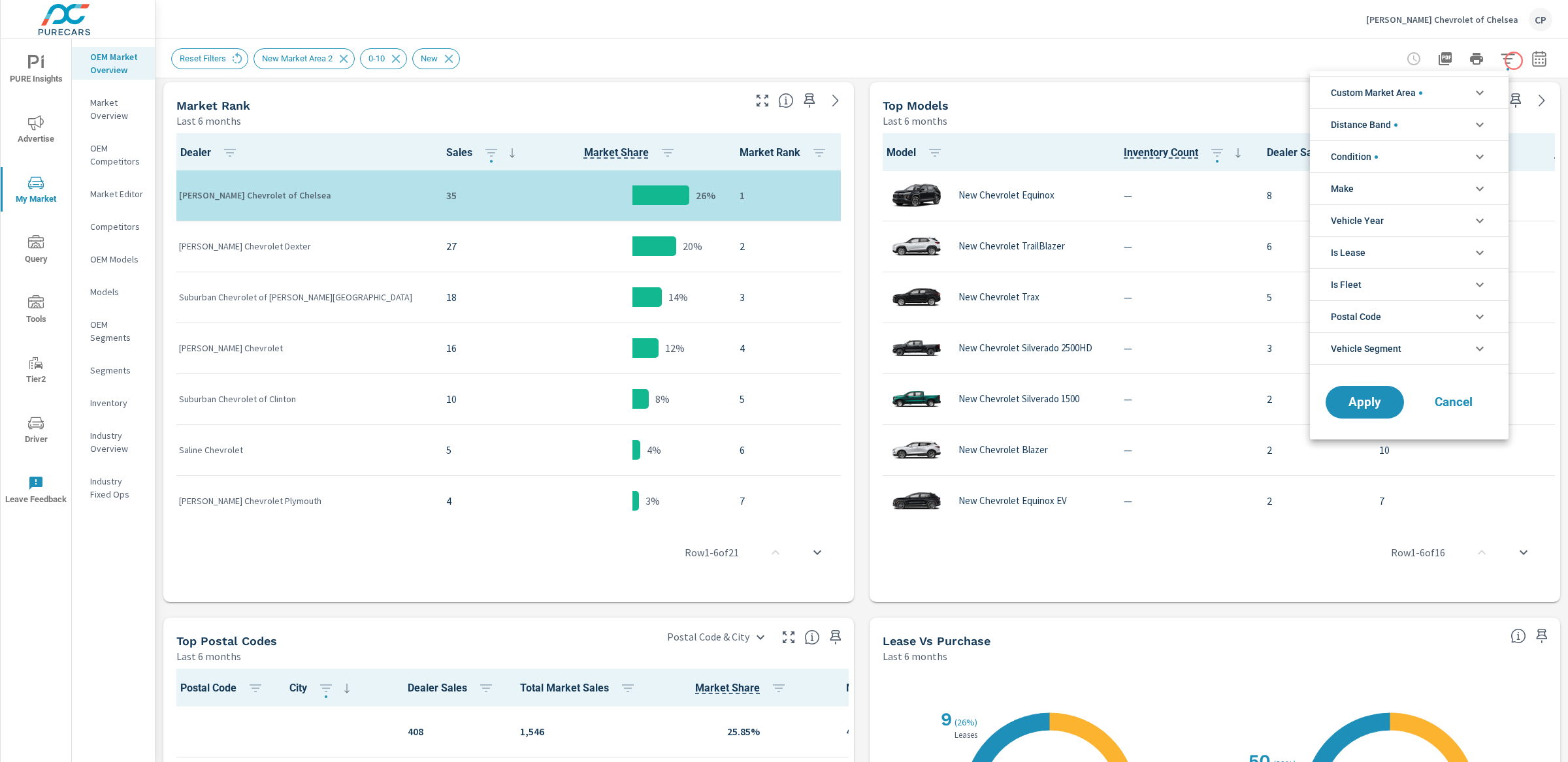
click at [1521, 61] on div at bounding box center [784, 381] width 1568 height 762
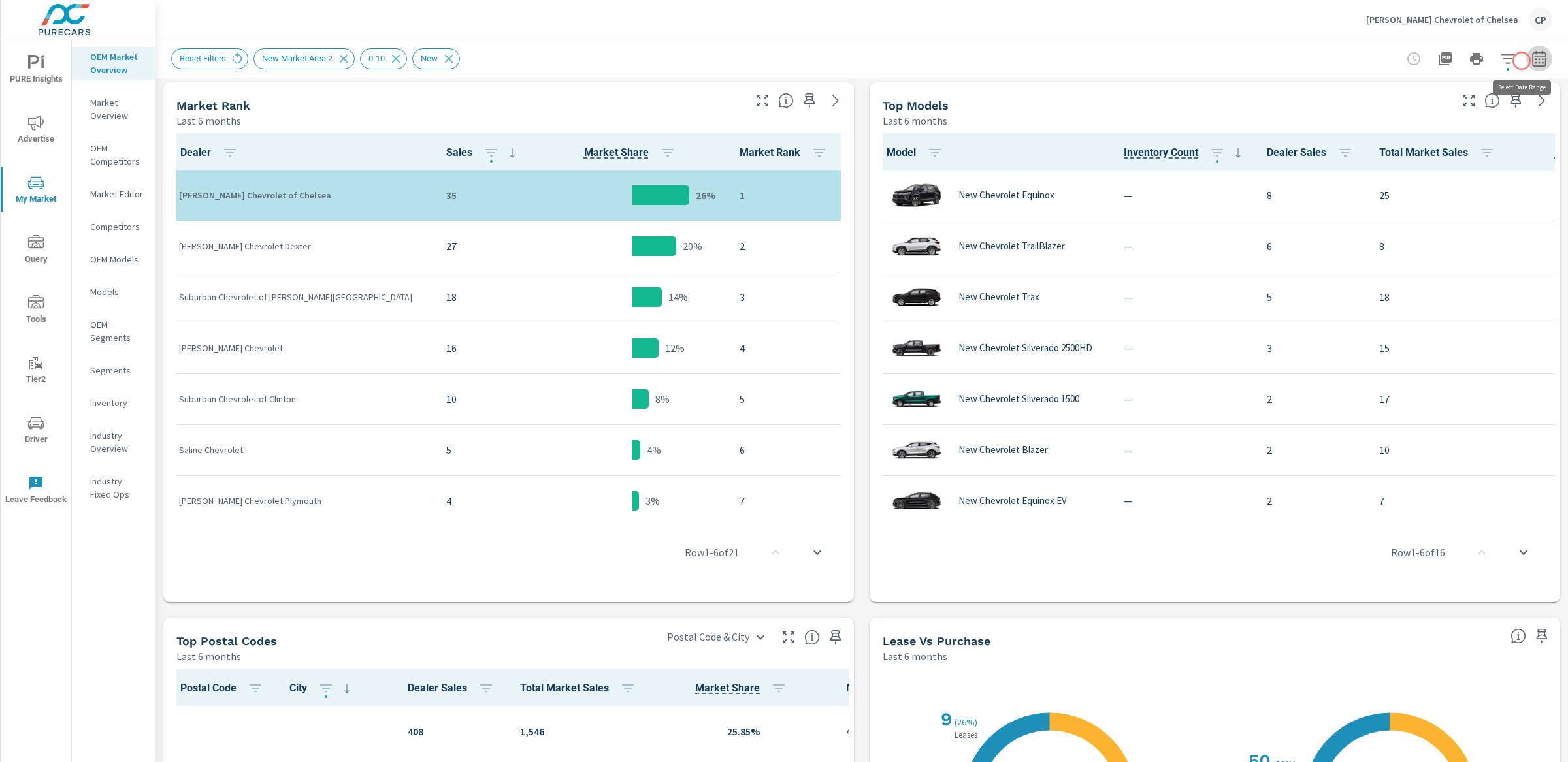
click at [1531, 61] on icon "button" at bounding box center [1539, 59] width 15 height 15
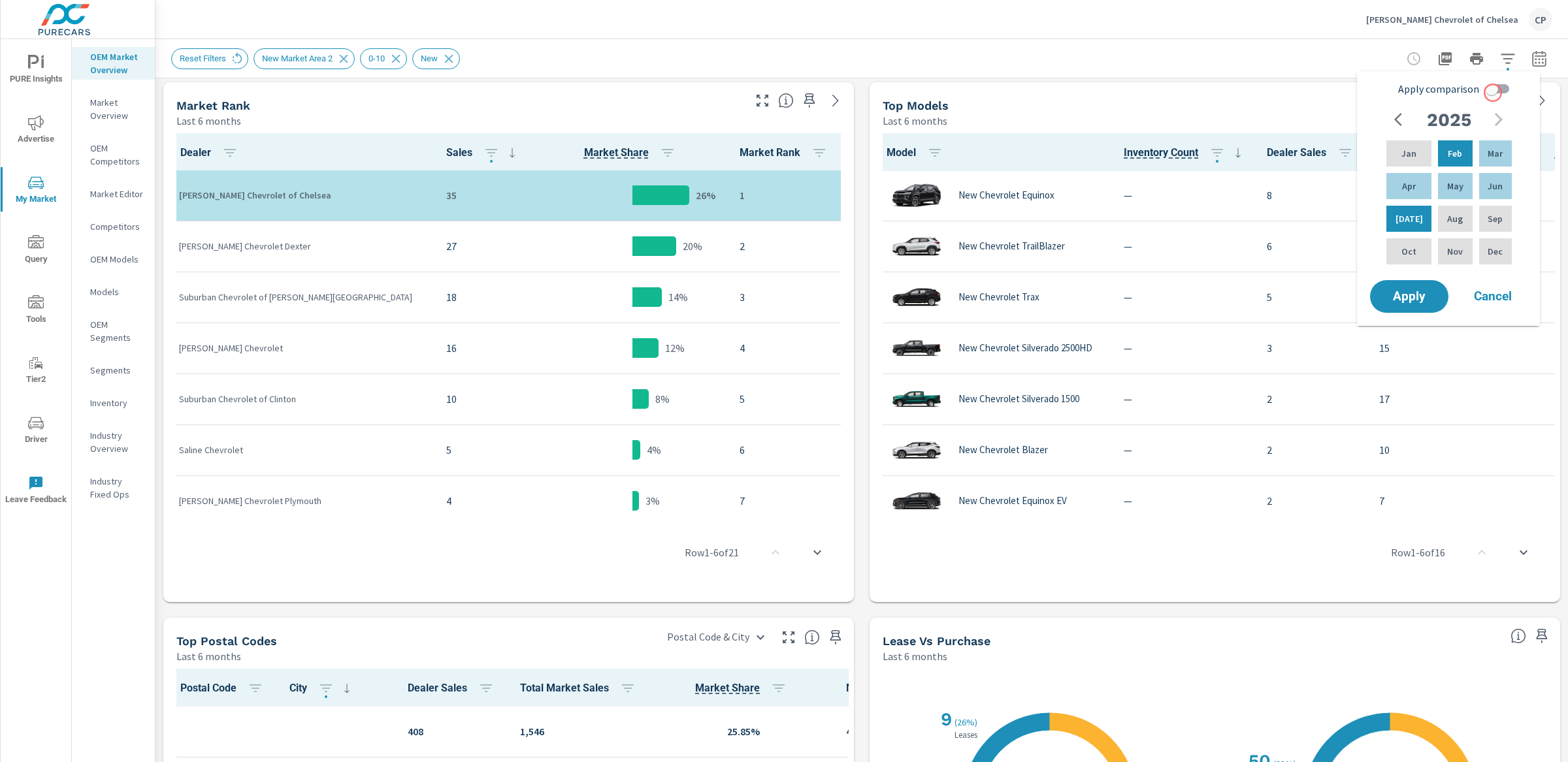
click at [1489, 93] on input "Apply comparison" at bounding box center [1491, 89] width 74 height 25
checkbox input "true"
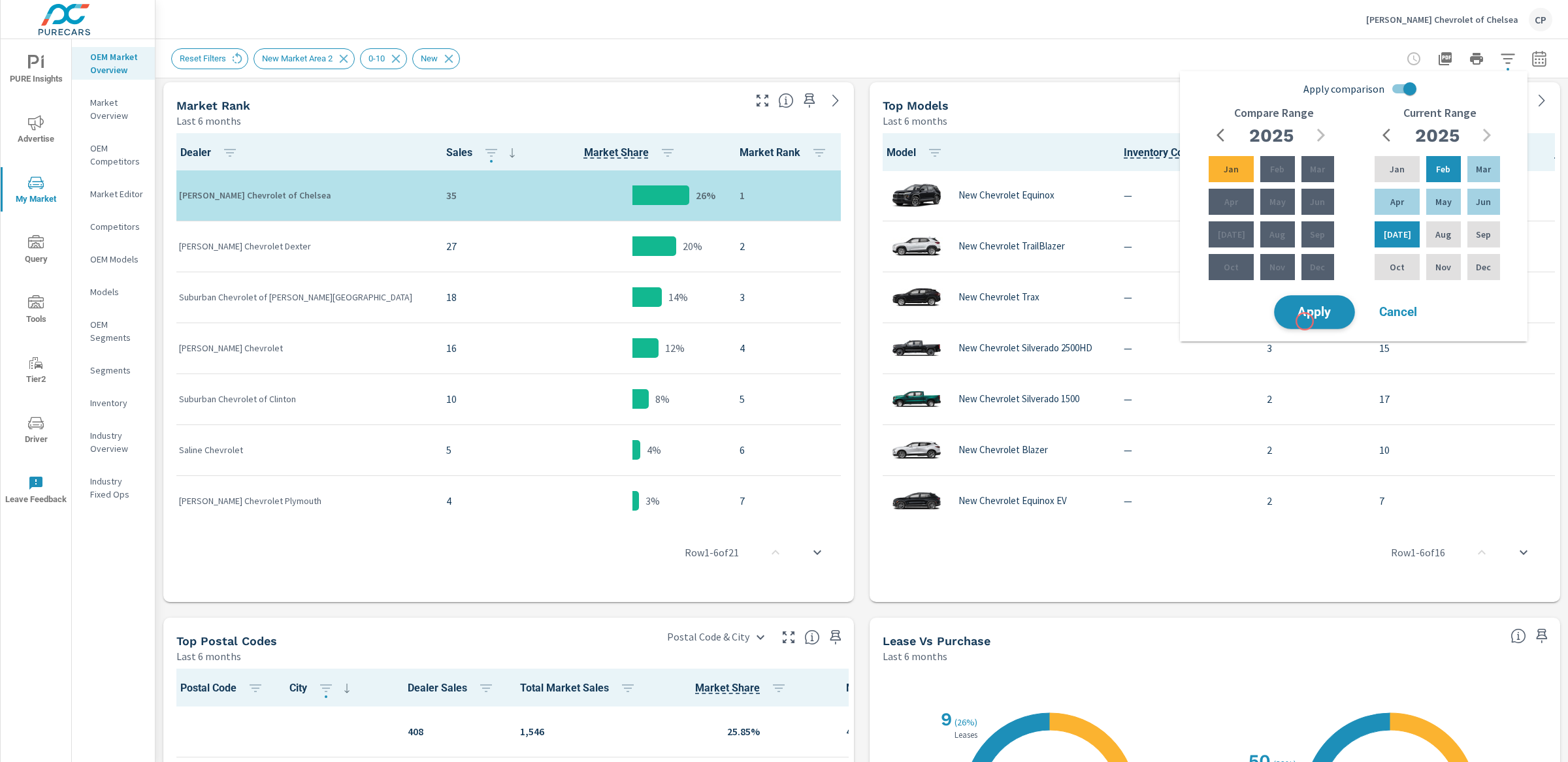
click at [1304, 319] on button "Apply" at bounding box center [1314, 312] width 81 height 34
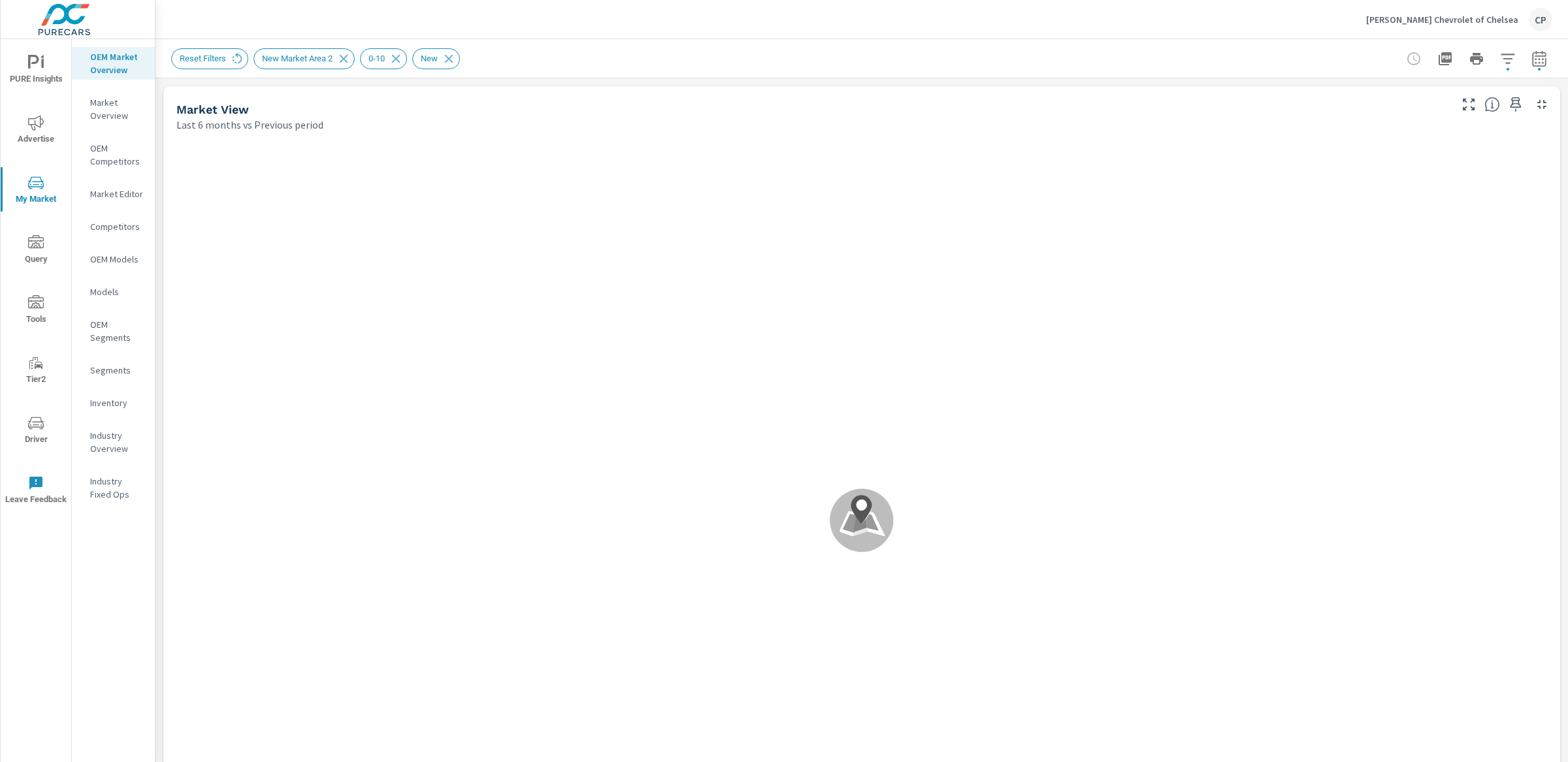
scroll to position [1, 0]
